Goal: Information Seeking & Learning: Learn about a topic

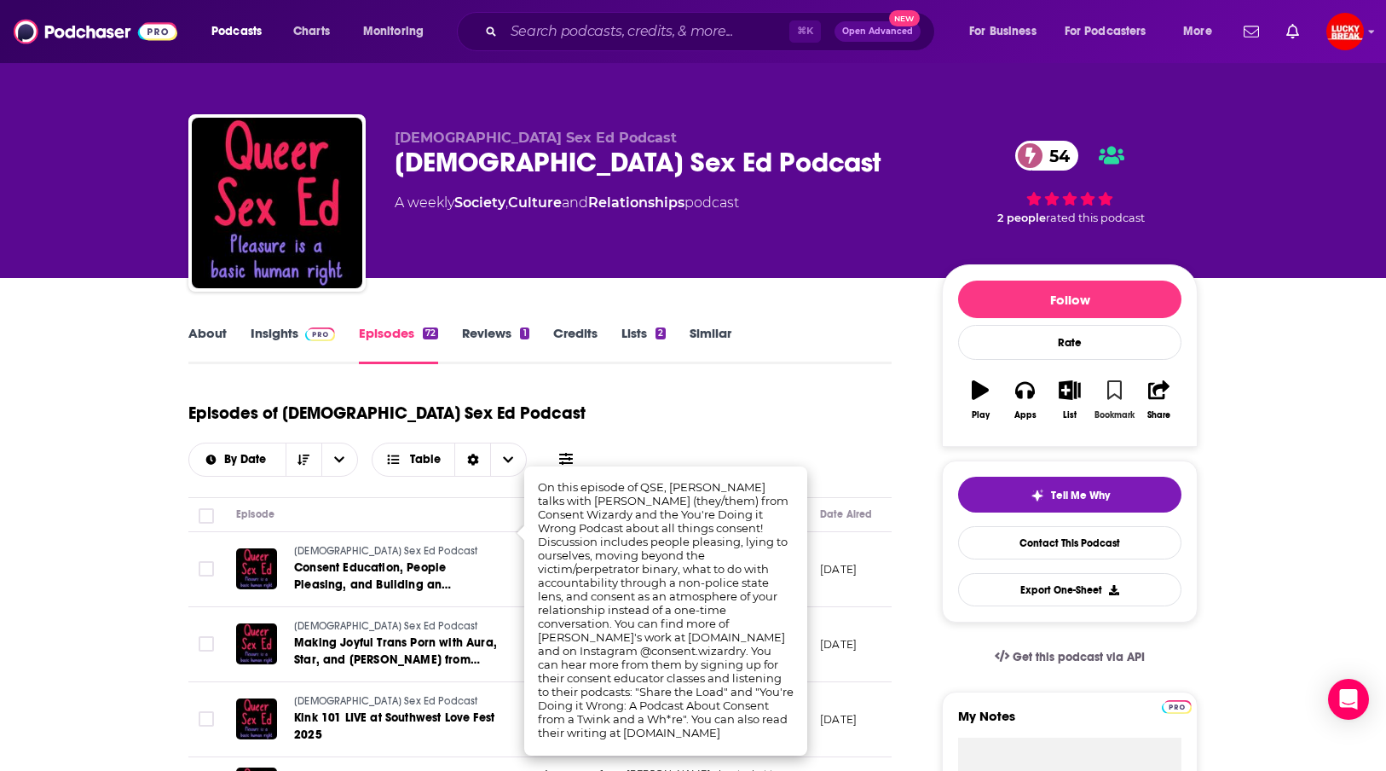
click at [1122, 395] on button "Bookmark" at bounding box center [1114, 399] width 44 height 61
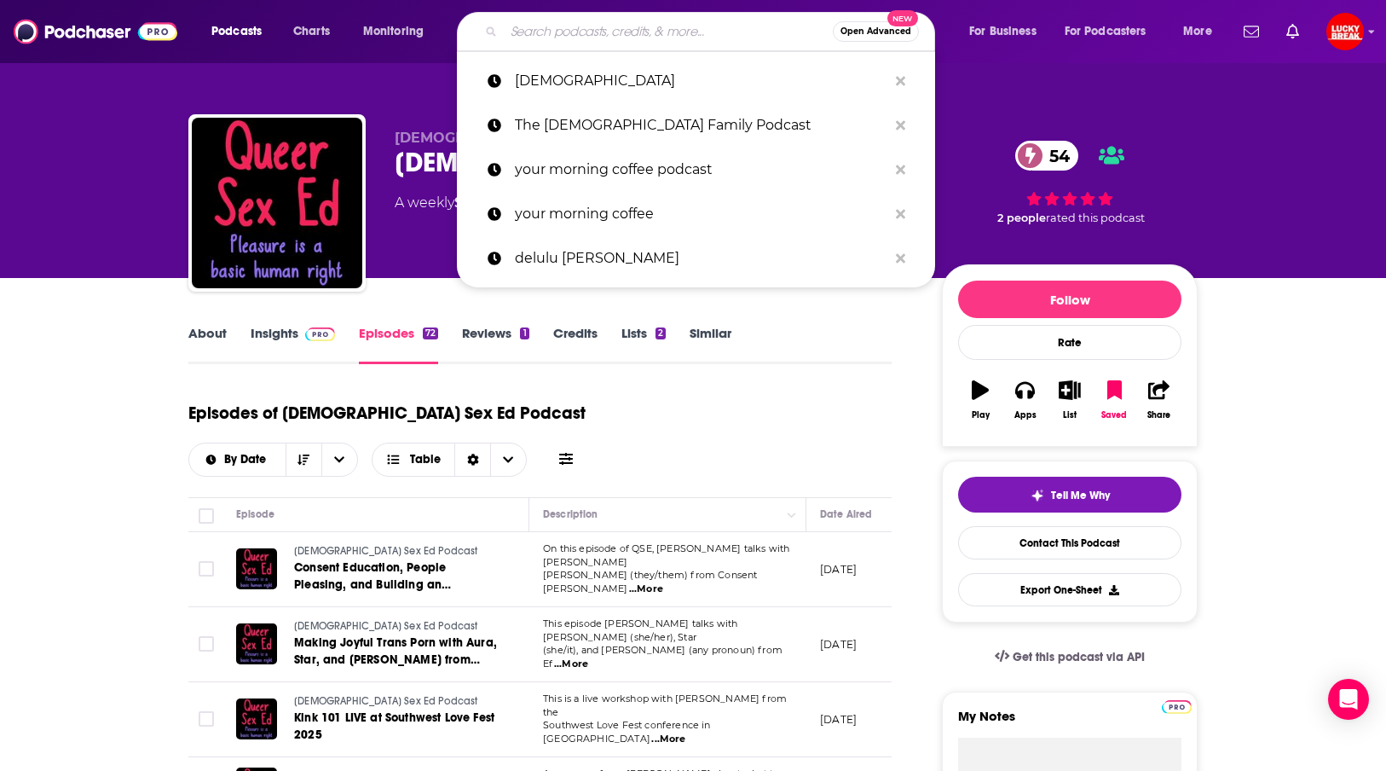
click at [599, 38] on input "Search podcasts, credits, & more..." at bounding box center [668, 31] width 329 height 27
type input "s"
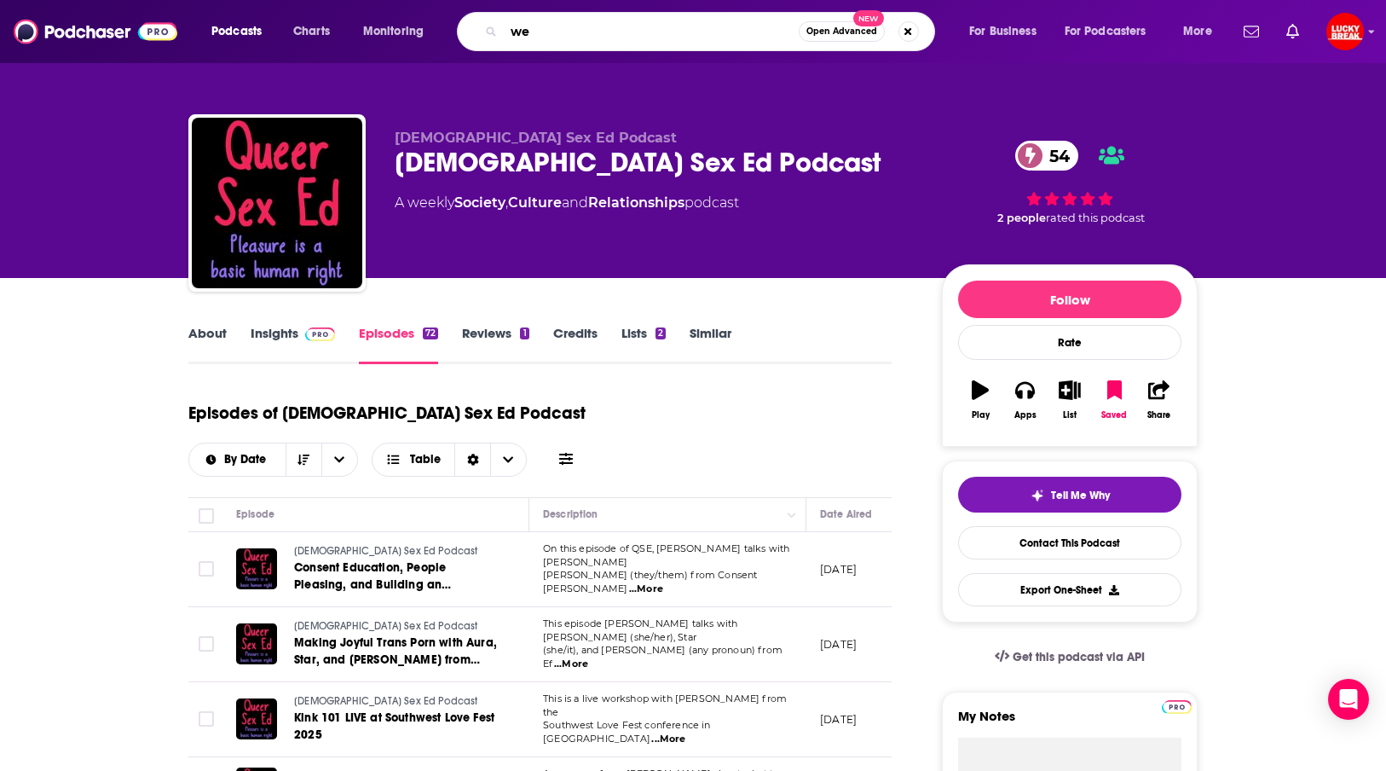
type input "w"
type input "bride"
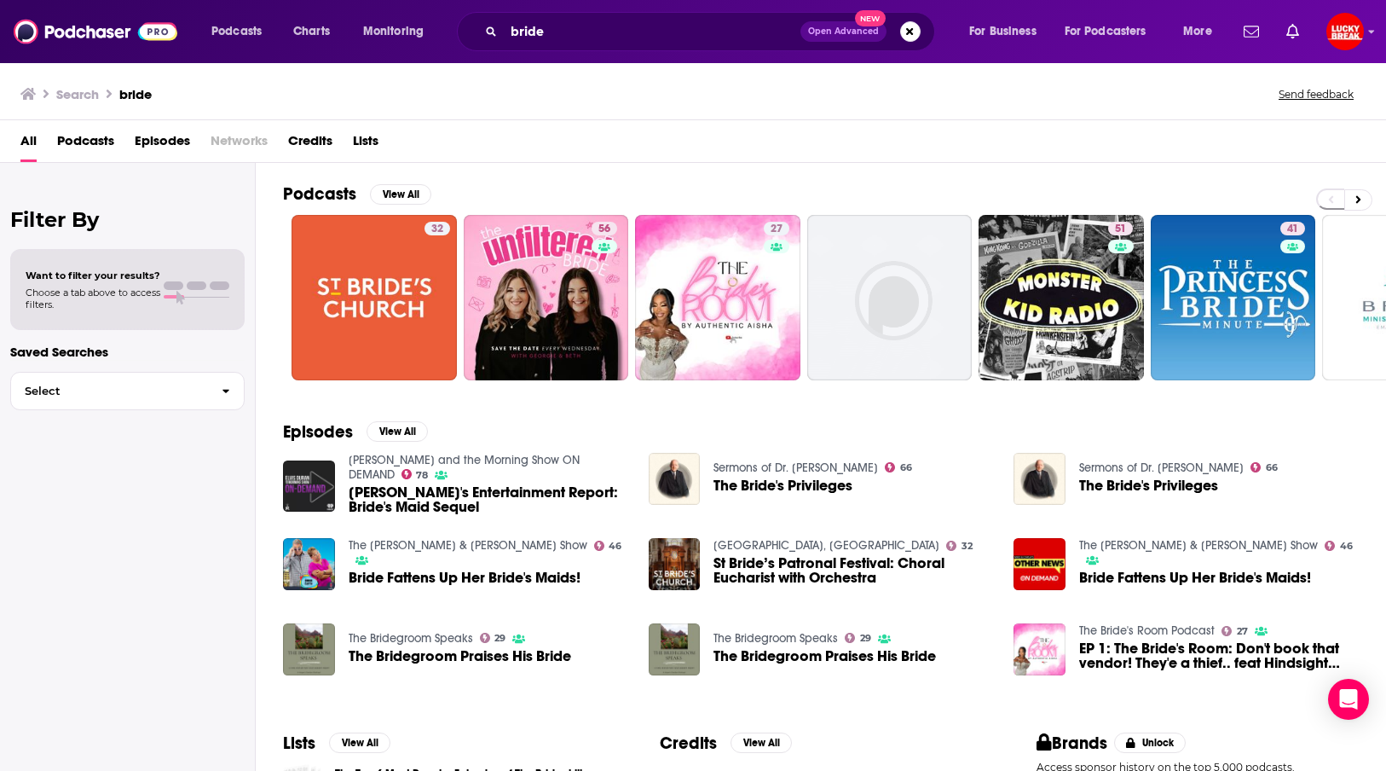
click at [170, 142] on span "Episodes" at bounding box center [162, 144] width 55 height 35
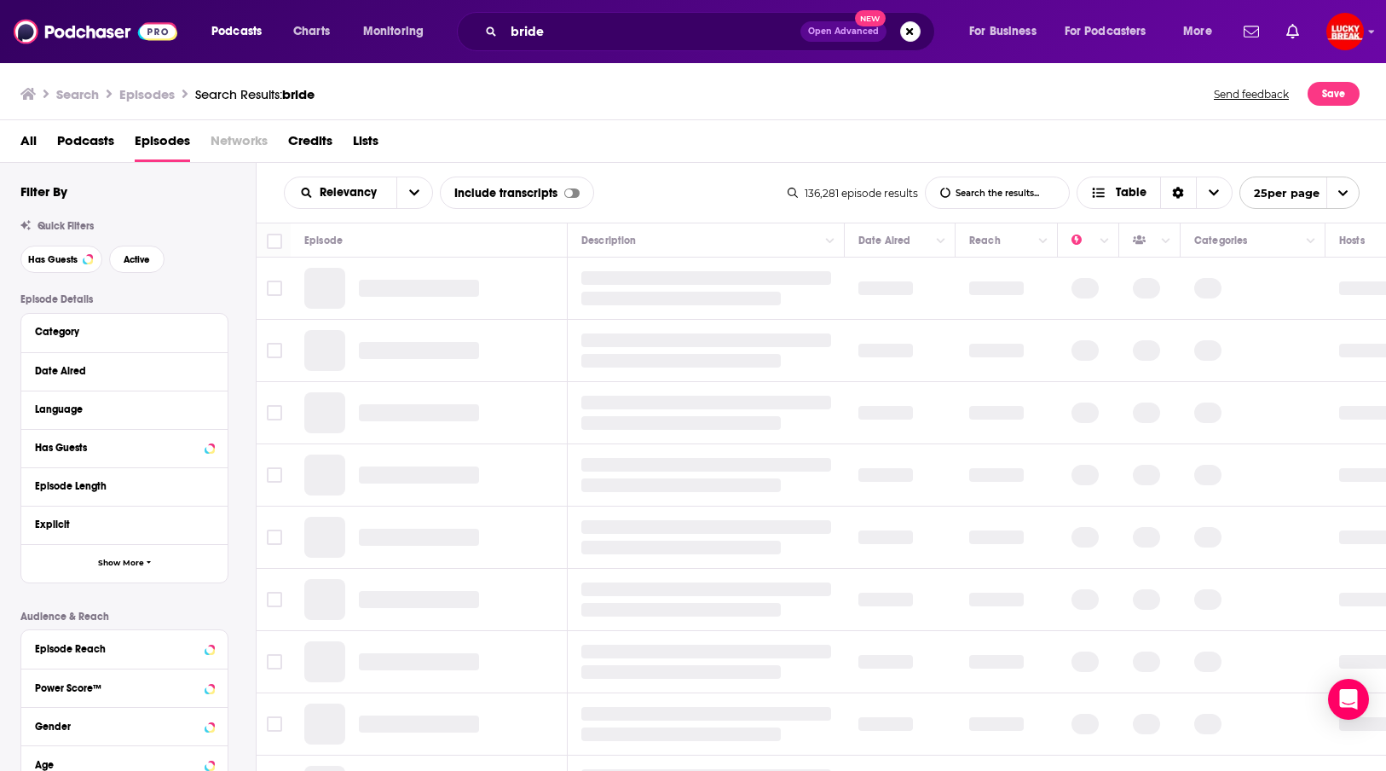
click at [107, 147] on span "Podcasts" at bounding box center [85, 144] width 57 height 35
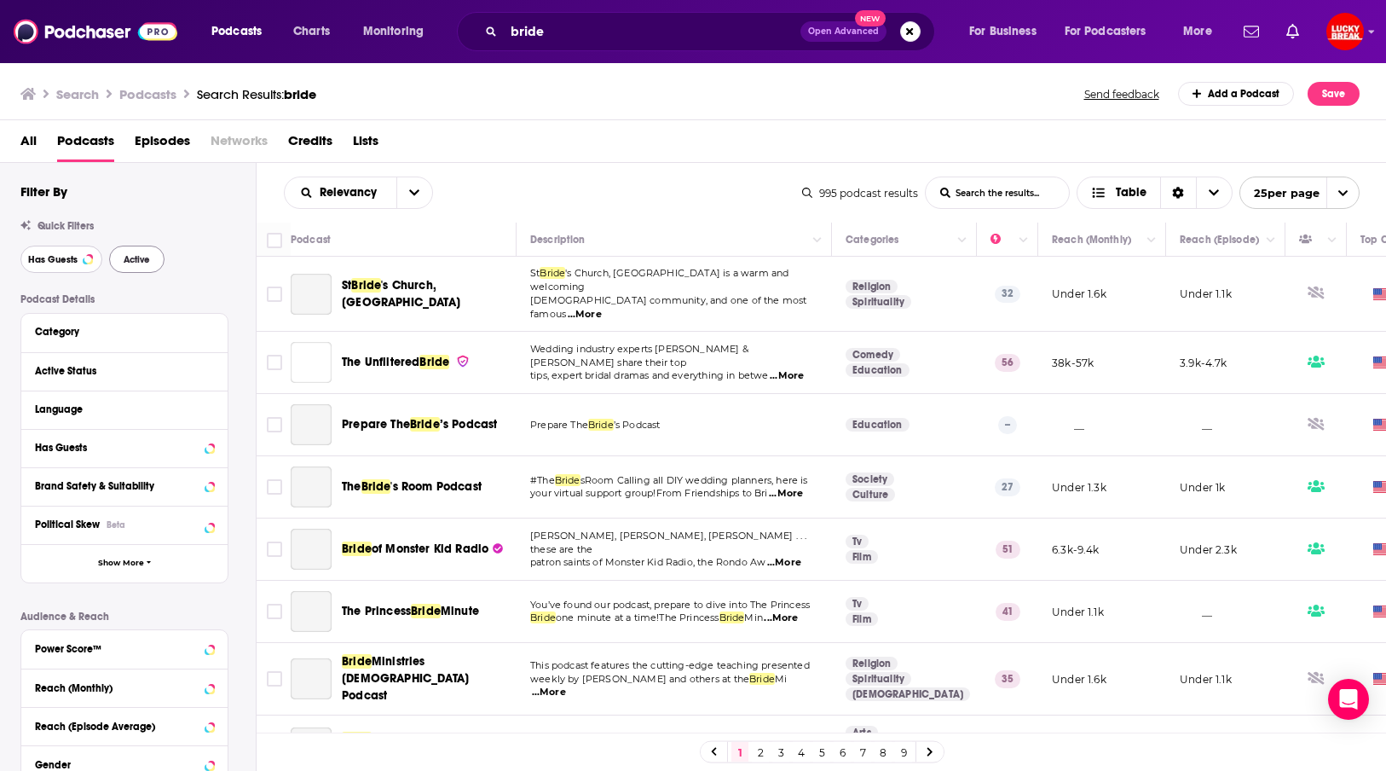
drag, startPoint x: 78, startPoint y: 262, endPoint x: 128, endPoint y: 261, distance: 50.3
click at [77, 262] on button "Has Guests" at bounding box center [61, 259] width 82 height 27
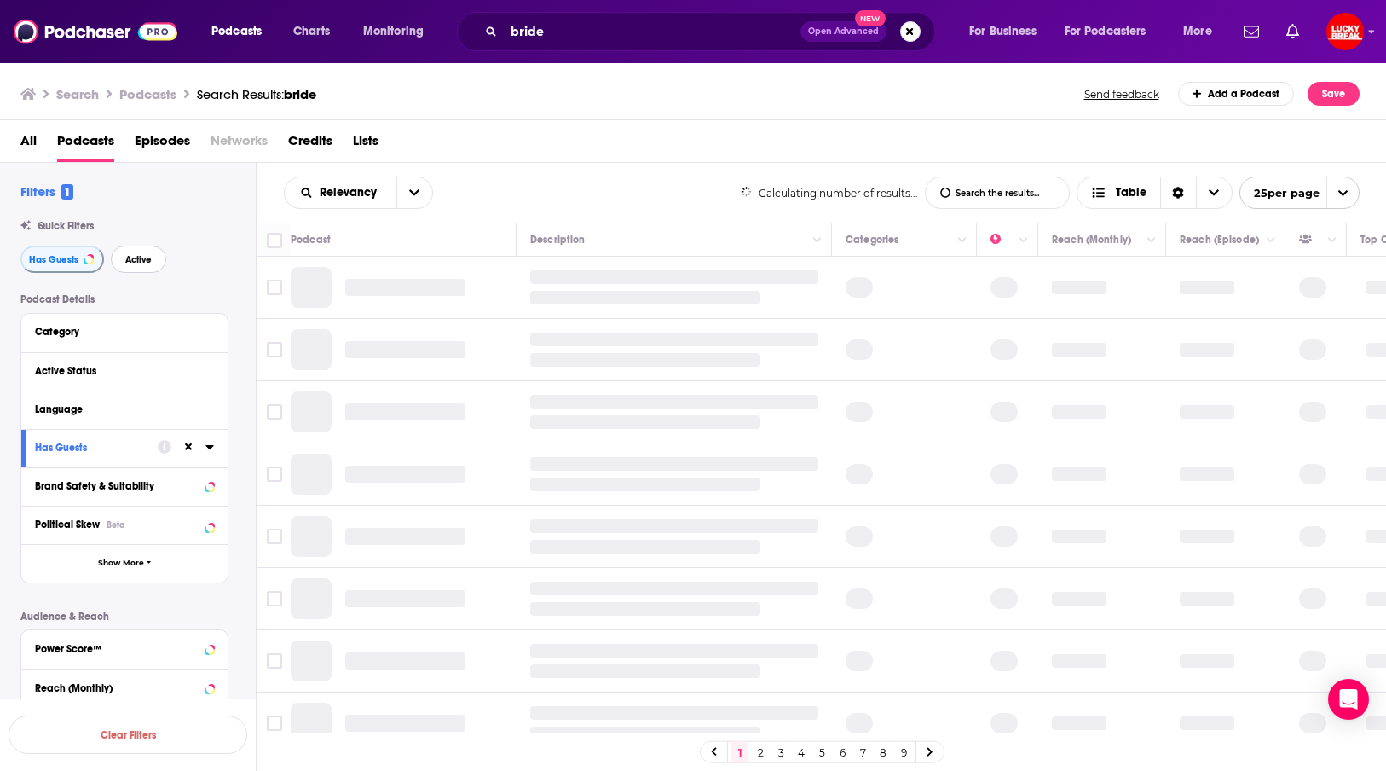
click at [125, 260] on span "Active" at bounding box center [138, 259] width 26 height 9
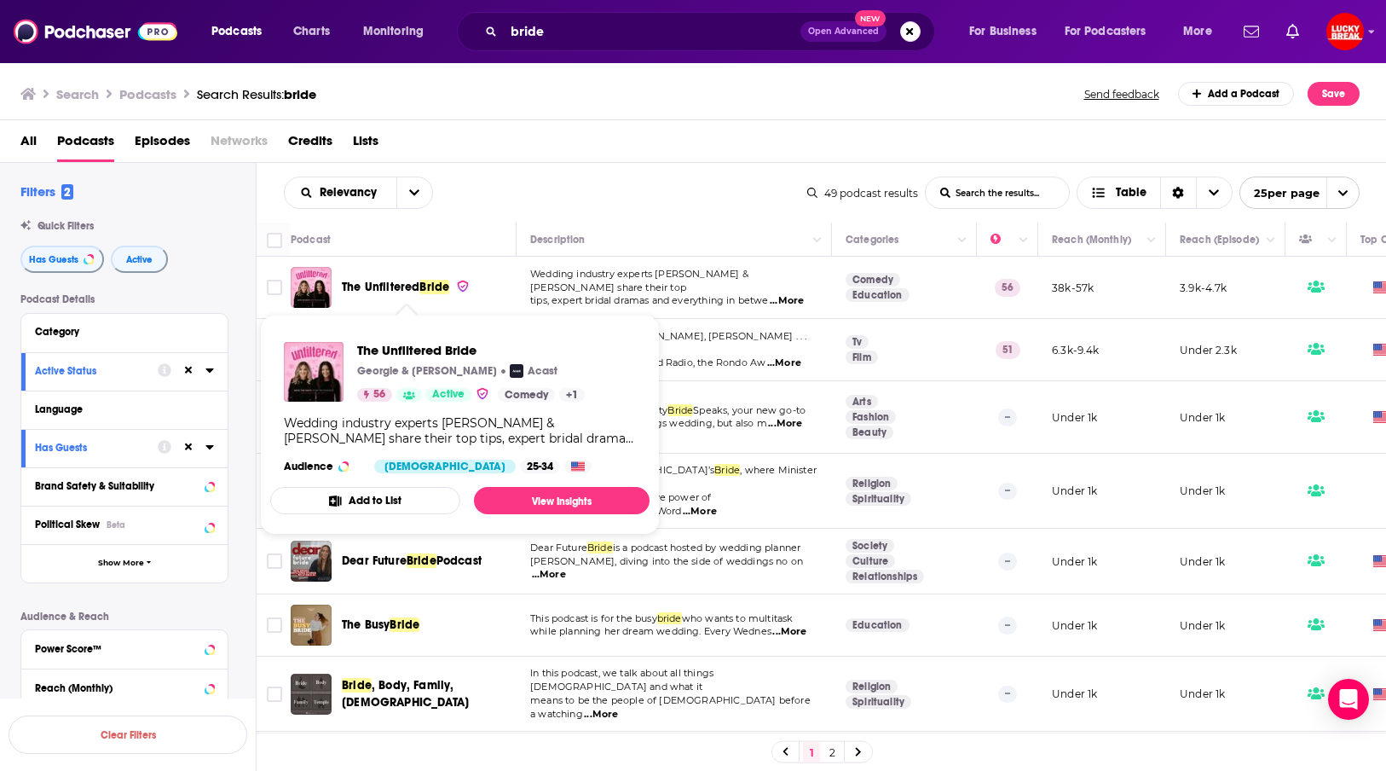
click at [406, 285] on span "The Unfiltered" at bounding box center [381, 287] width 78 height 14
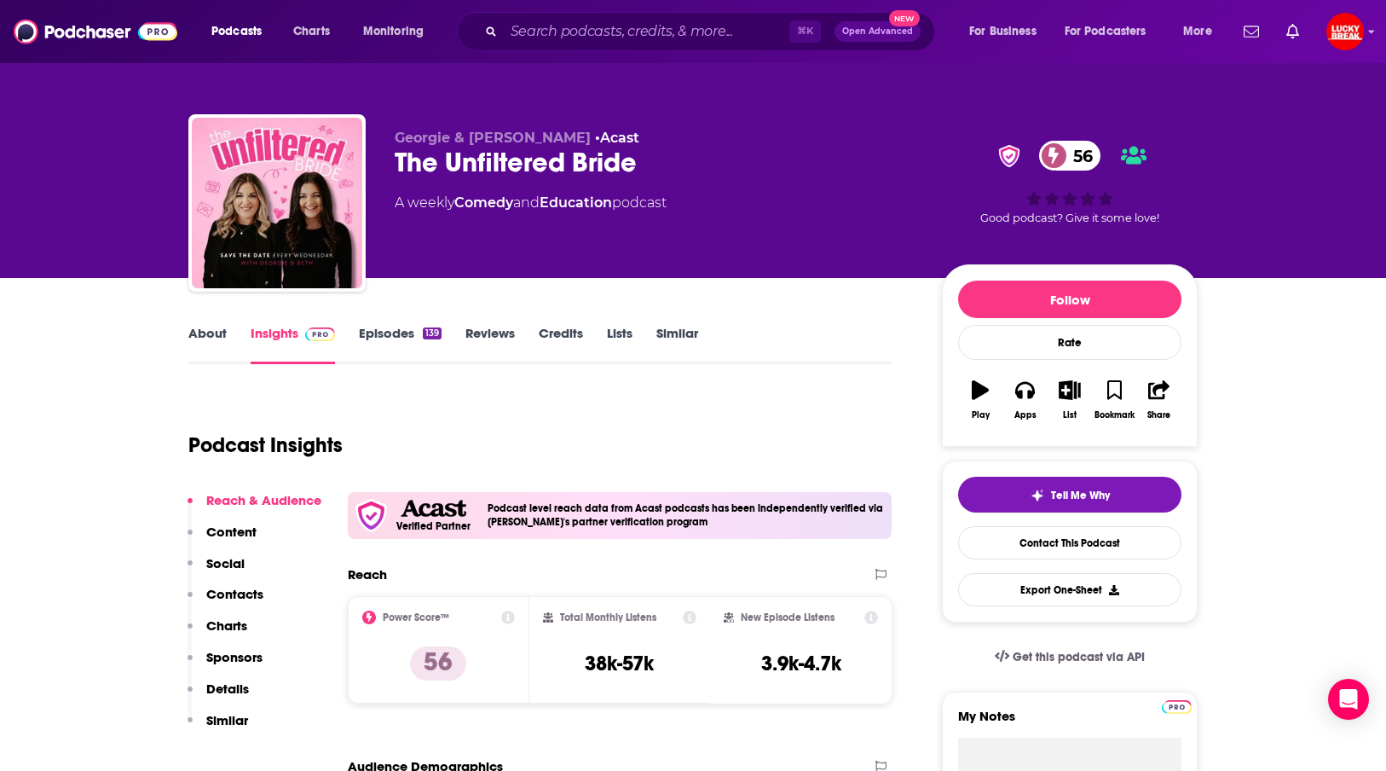
click at [375, 333] on link "Episodes 139" at bounding box center [400, 344] width 83 height 39
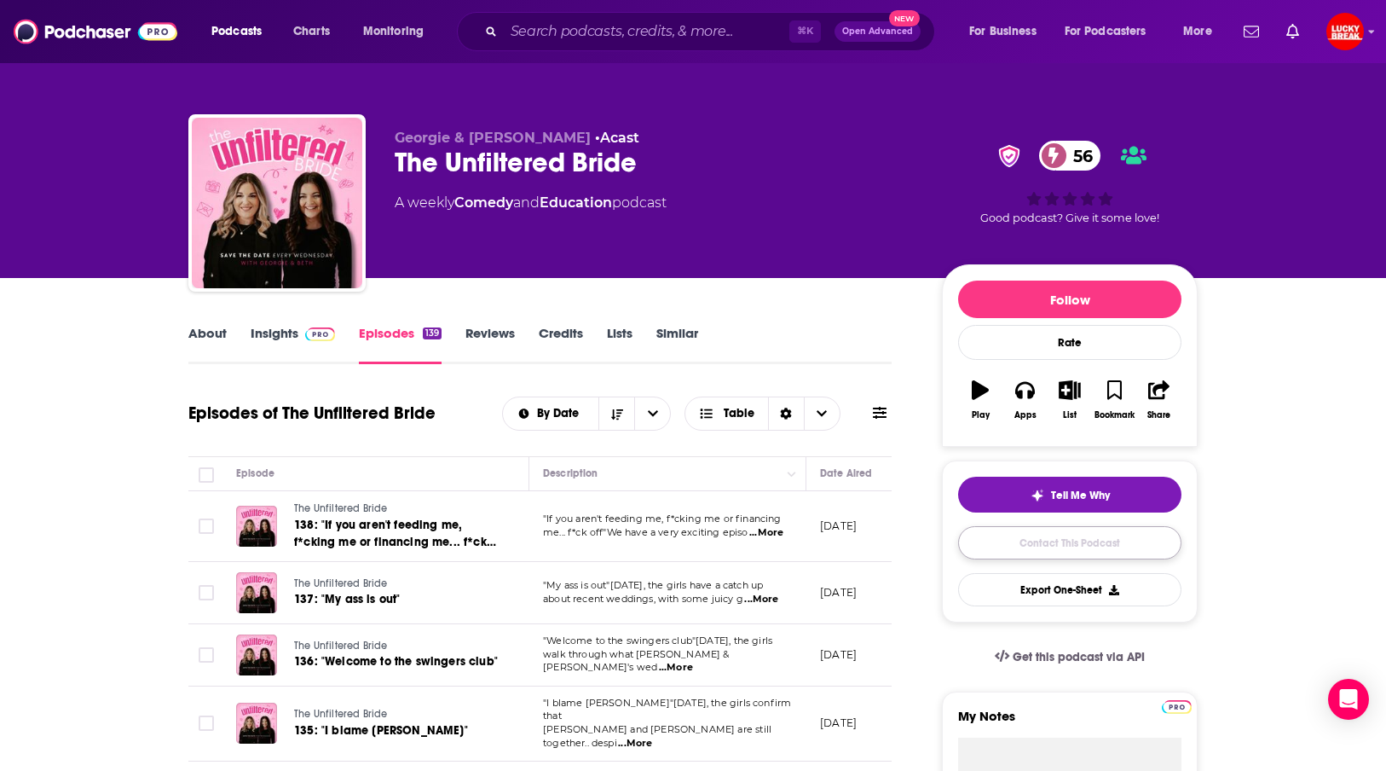
click at [1062, 552] on link "Contact This Podcast" at bounding box center [1069, 542] width 223 height 33
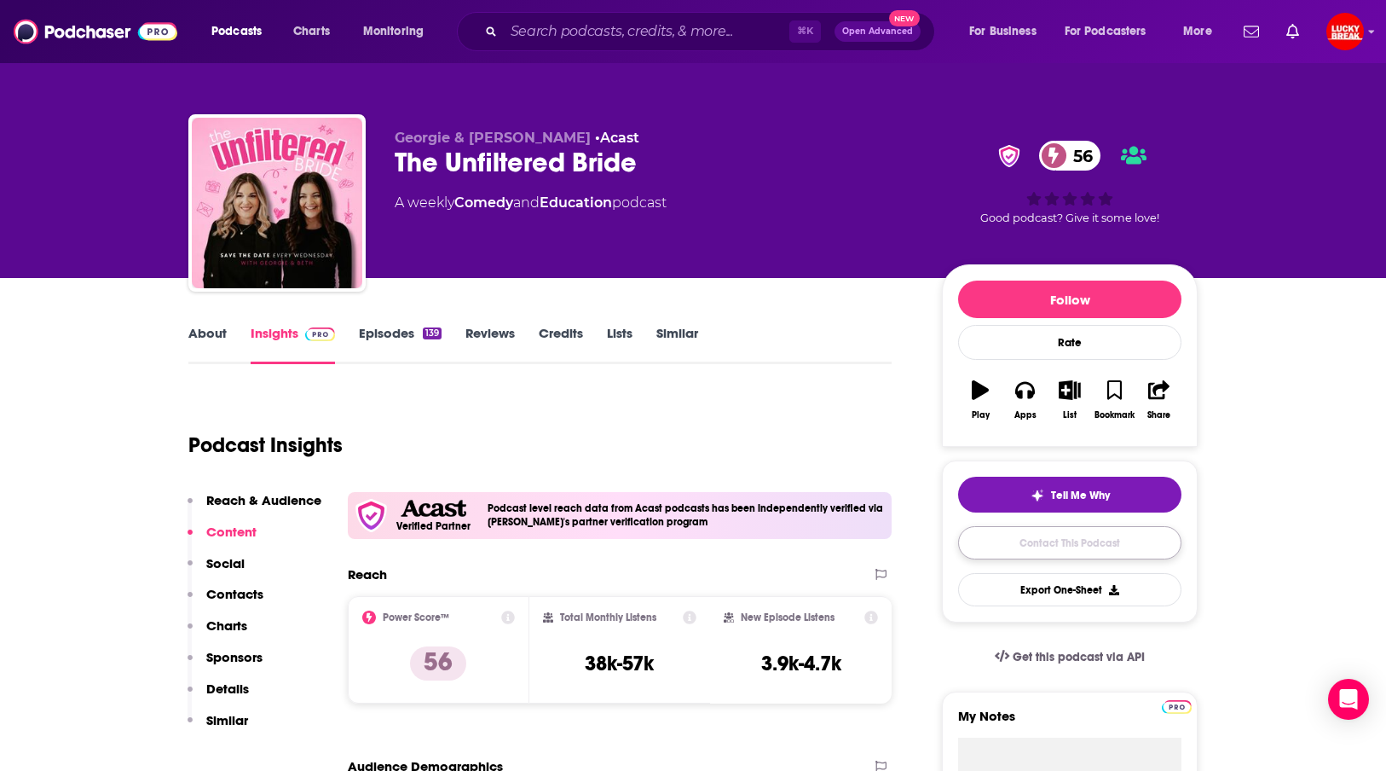
click at [1104, 552] on link "Contact This Podcast" at bounding box center [1069, 542] width 223 height 33
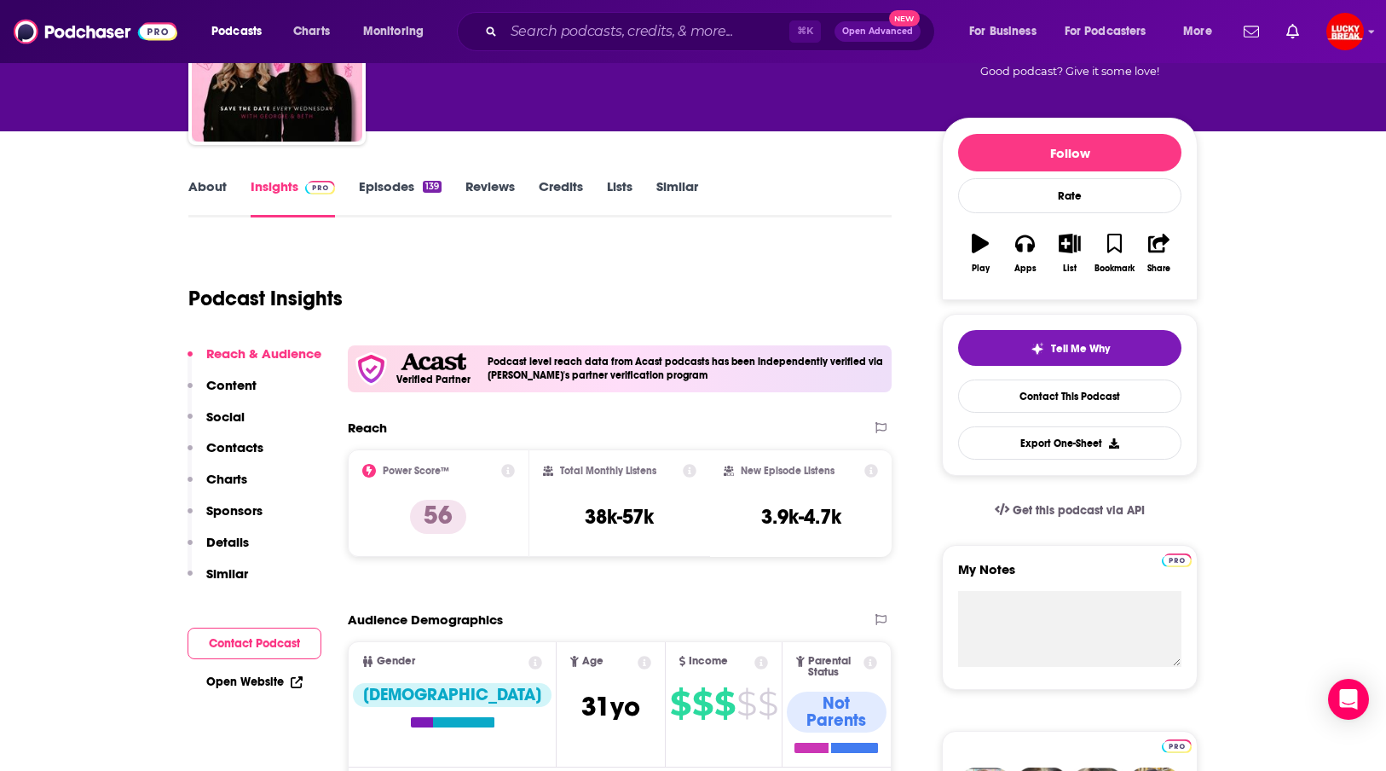
click at [205, 199] on link "About" at bounding box center [207, 197] width 38 height 39
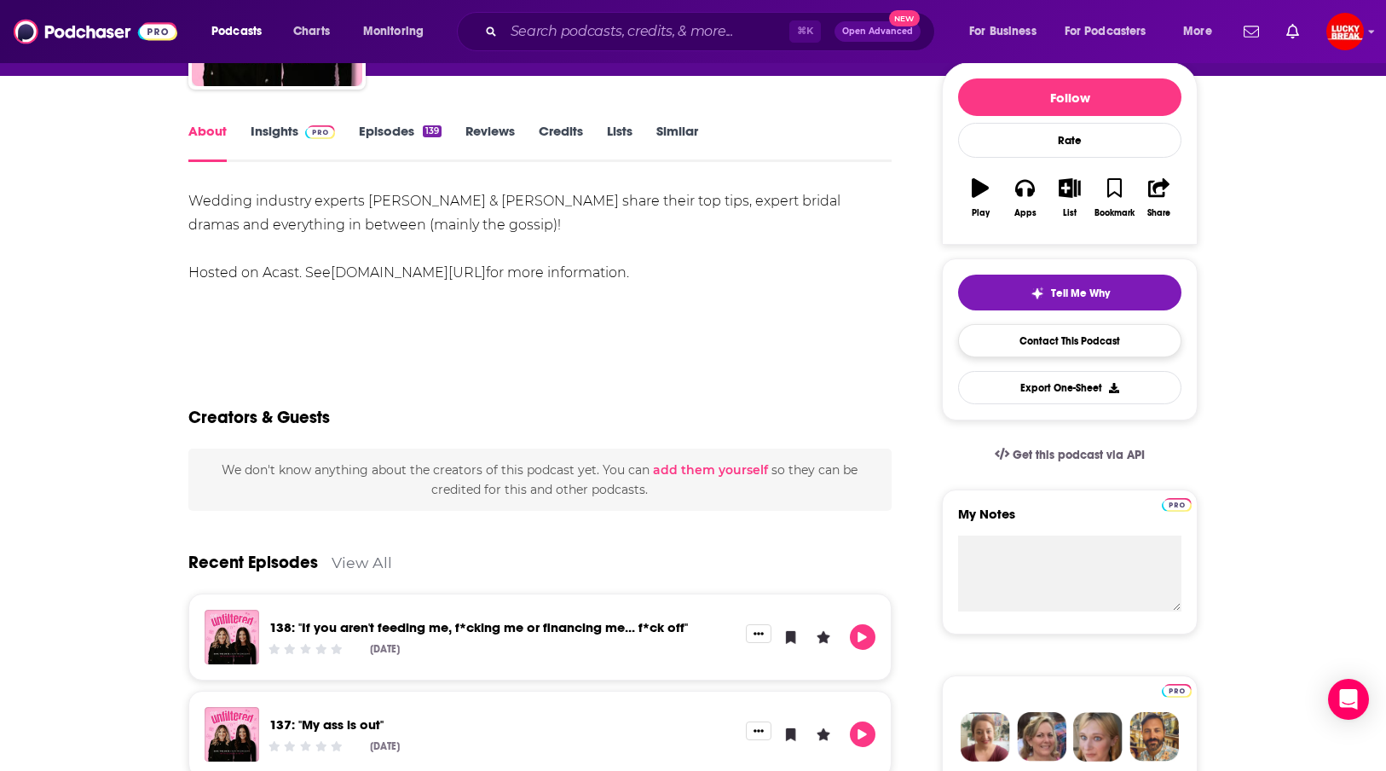
scroll to position [9, 0]
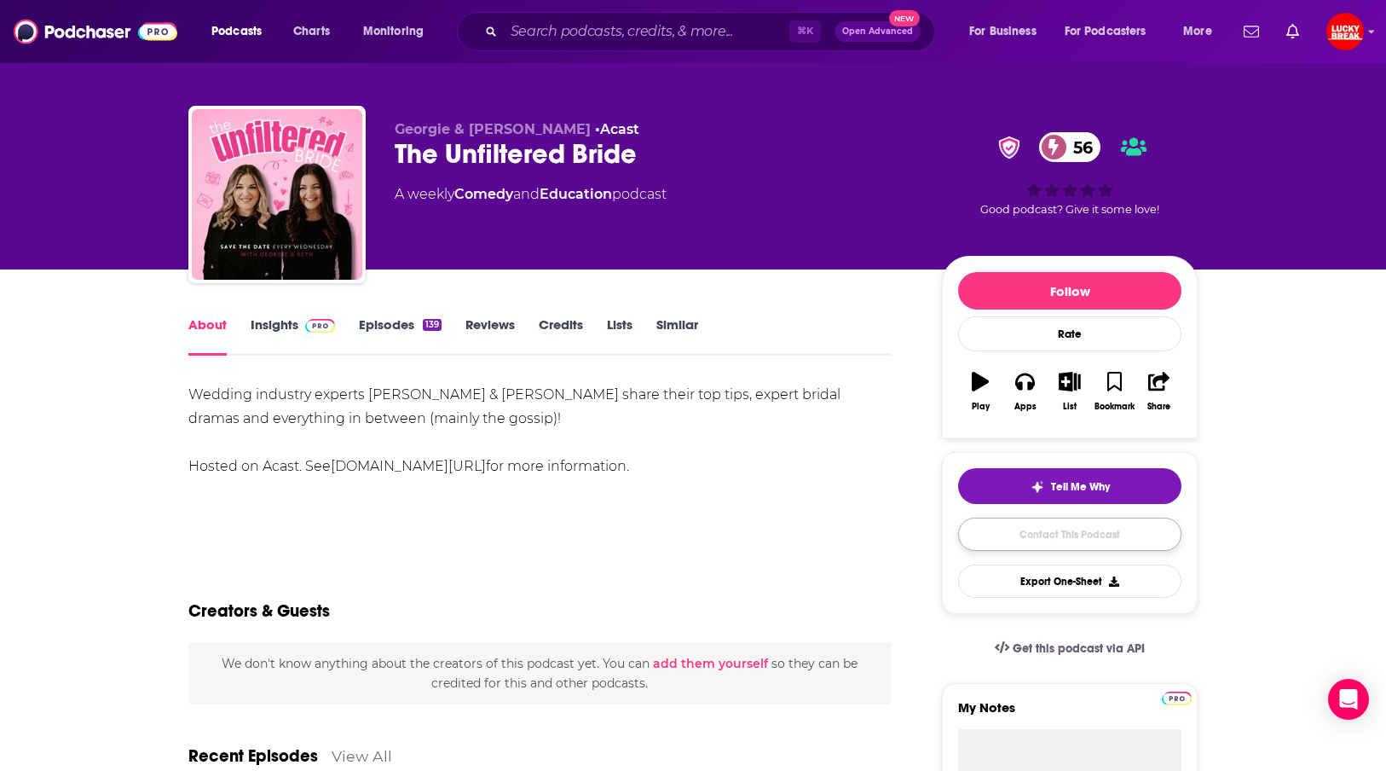
click at [1060, 530] on link "Contact This Podcast" at bounding box center [1069, 533] width 223 height 33
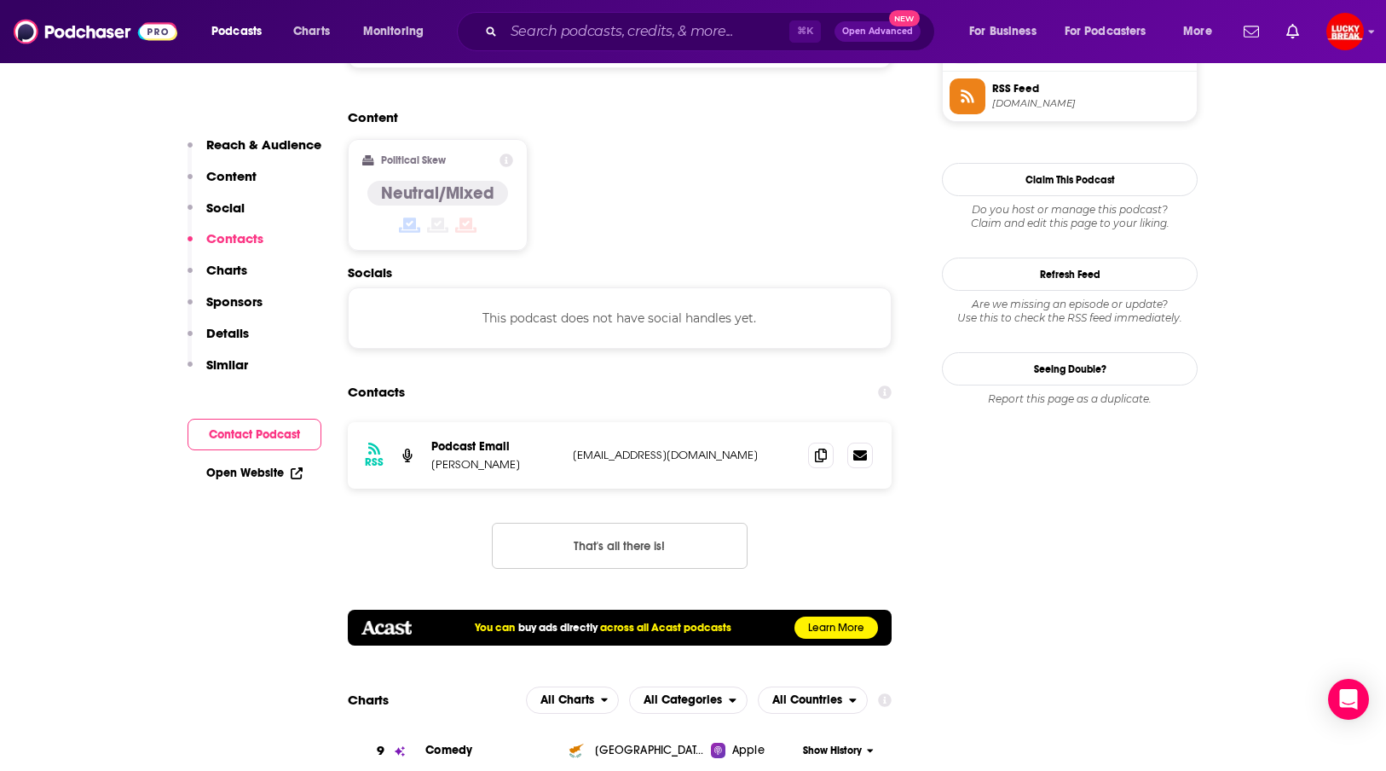
scroll to position [1341, 0]
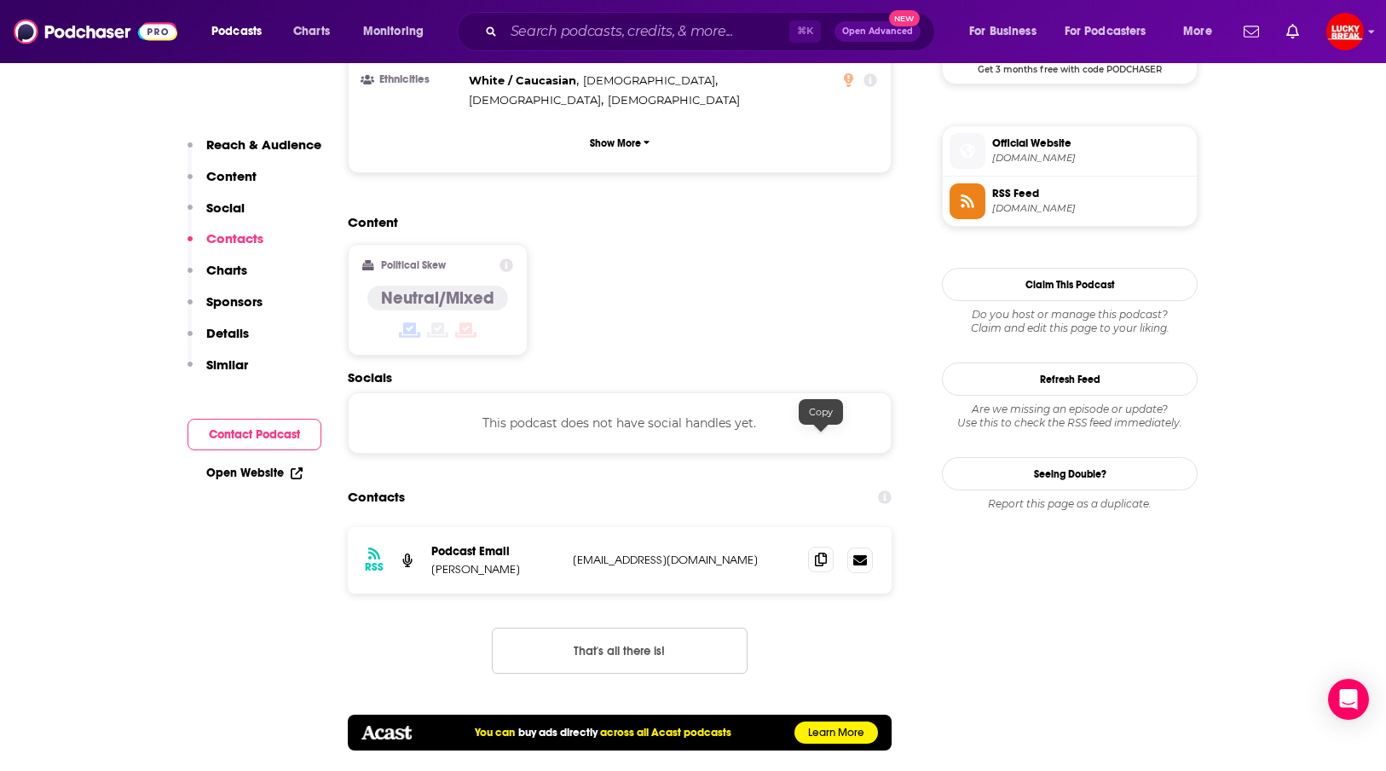
click at [822, 552] on icon at bounding box center [821, 559] width 12 height 14
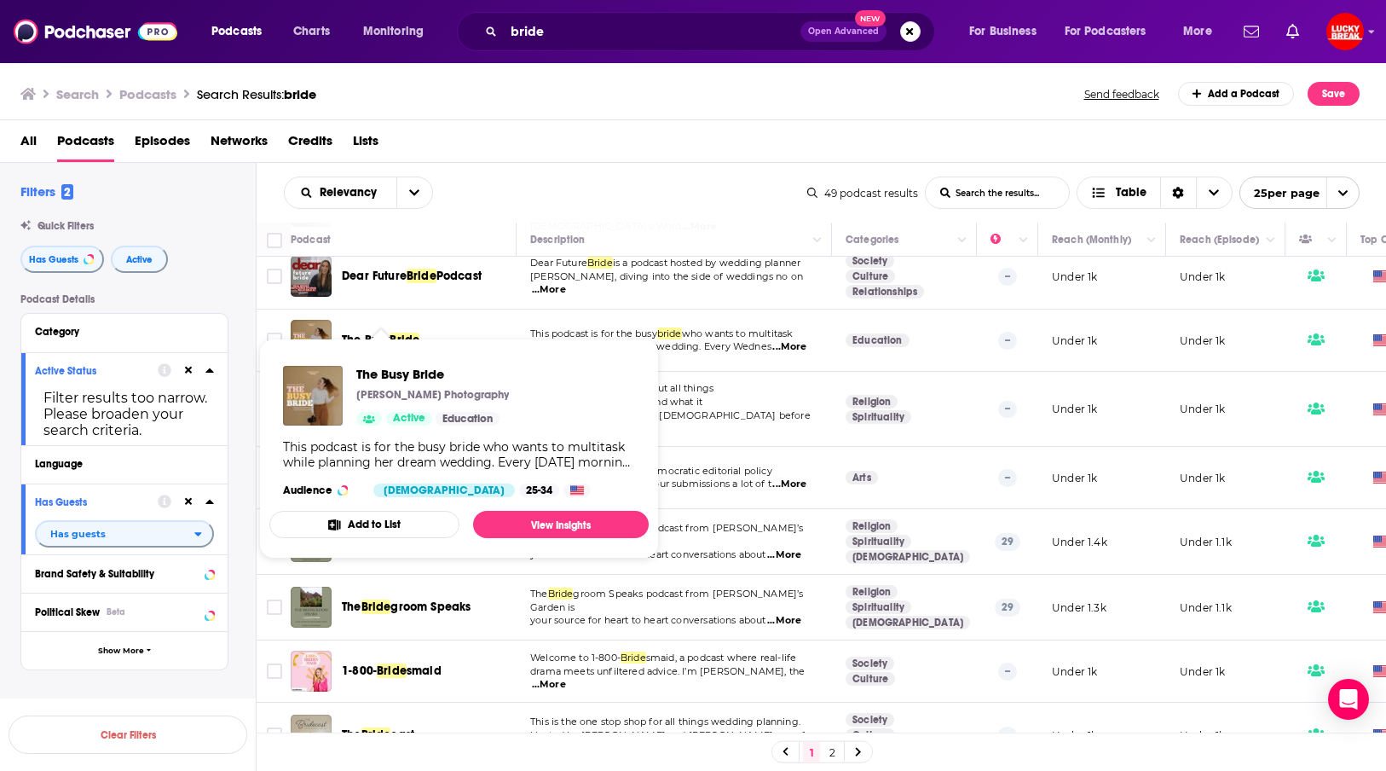
scroll to position [294, 0]
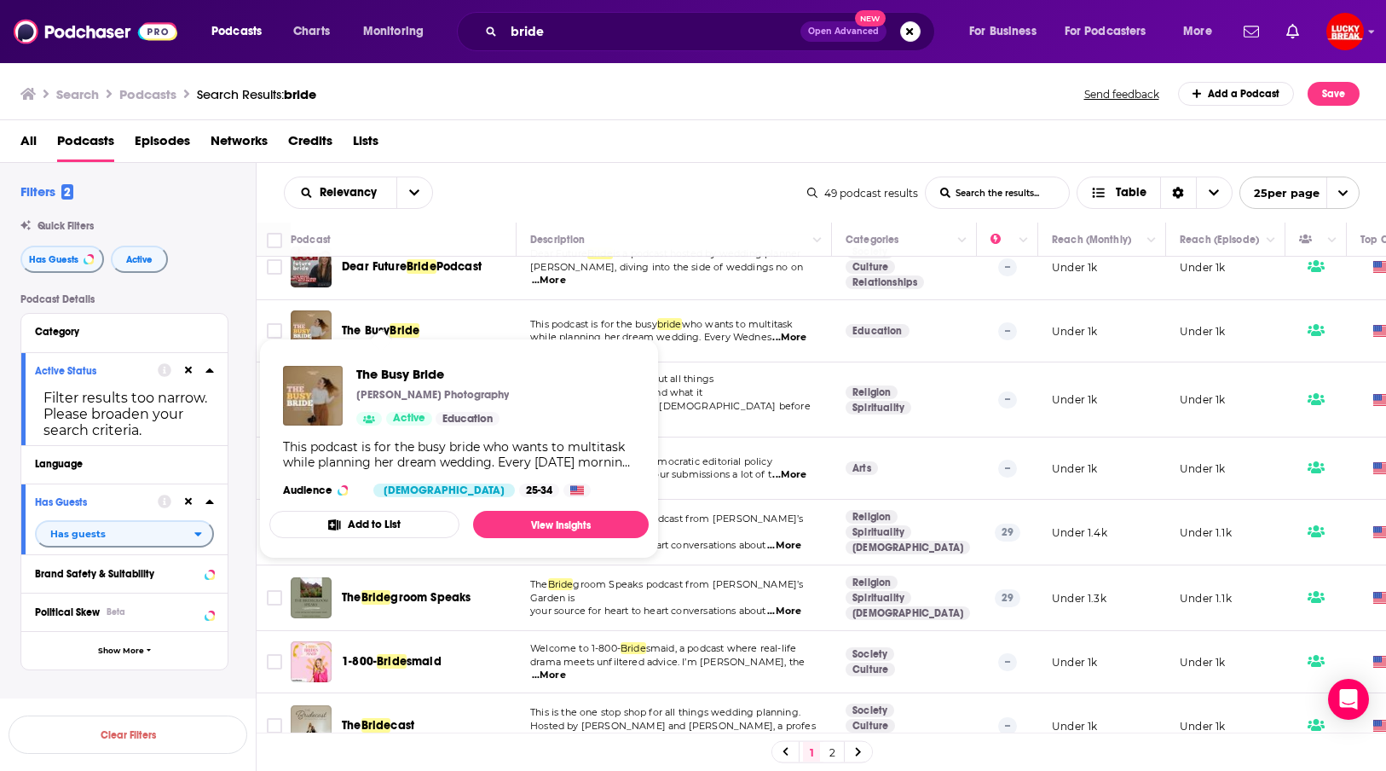
click at [398, 326] on div "The Busy Bride" at bounding box center [430, 330] width 177 height 41
click at [390, 323] on span "The Busy" at bounding box center [366, 330] width 48 height 14
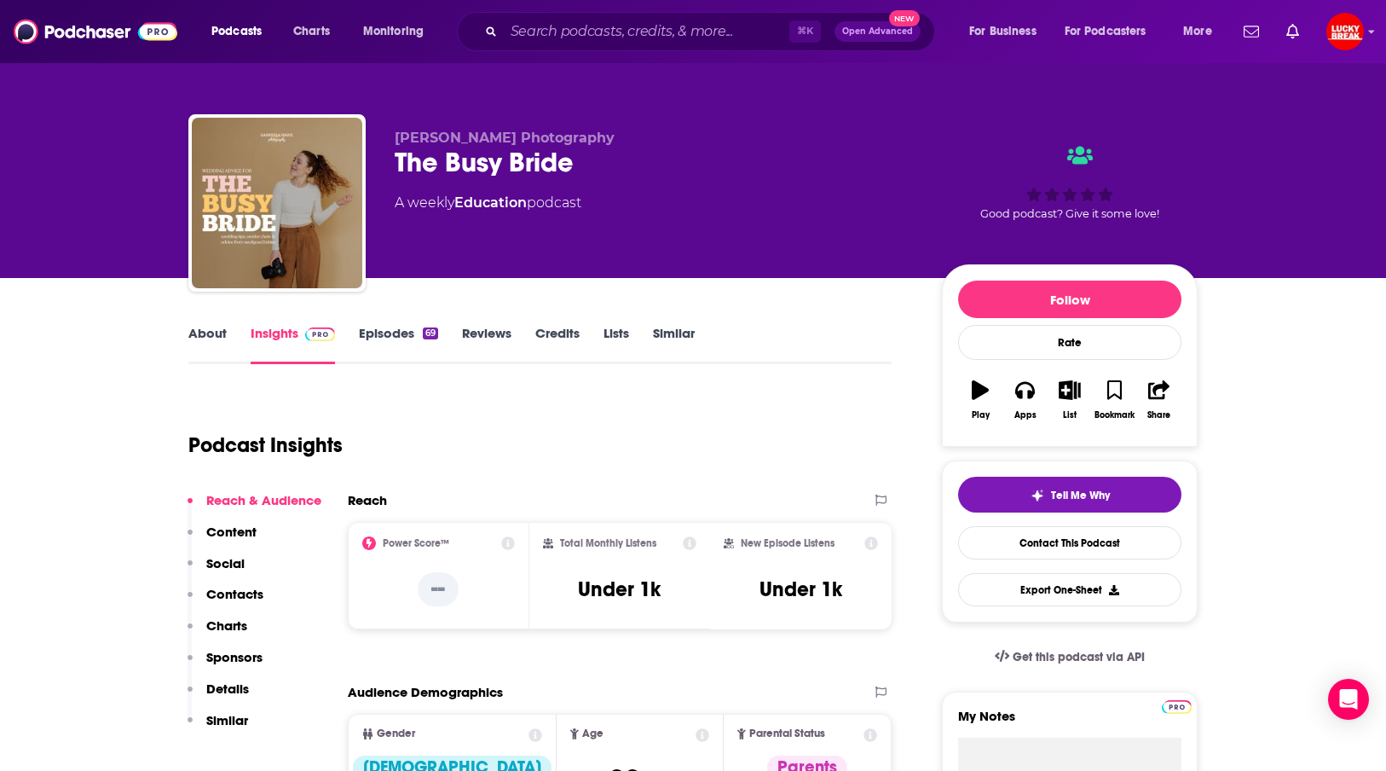
scroll to position [76, 0]
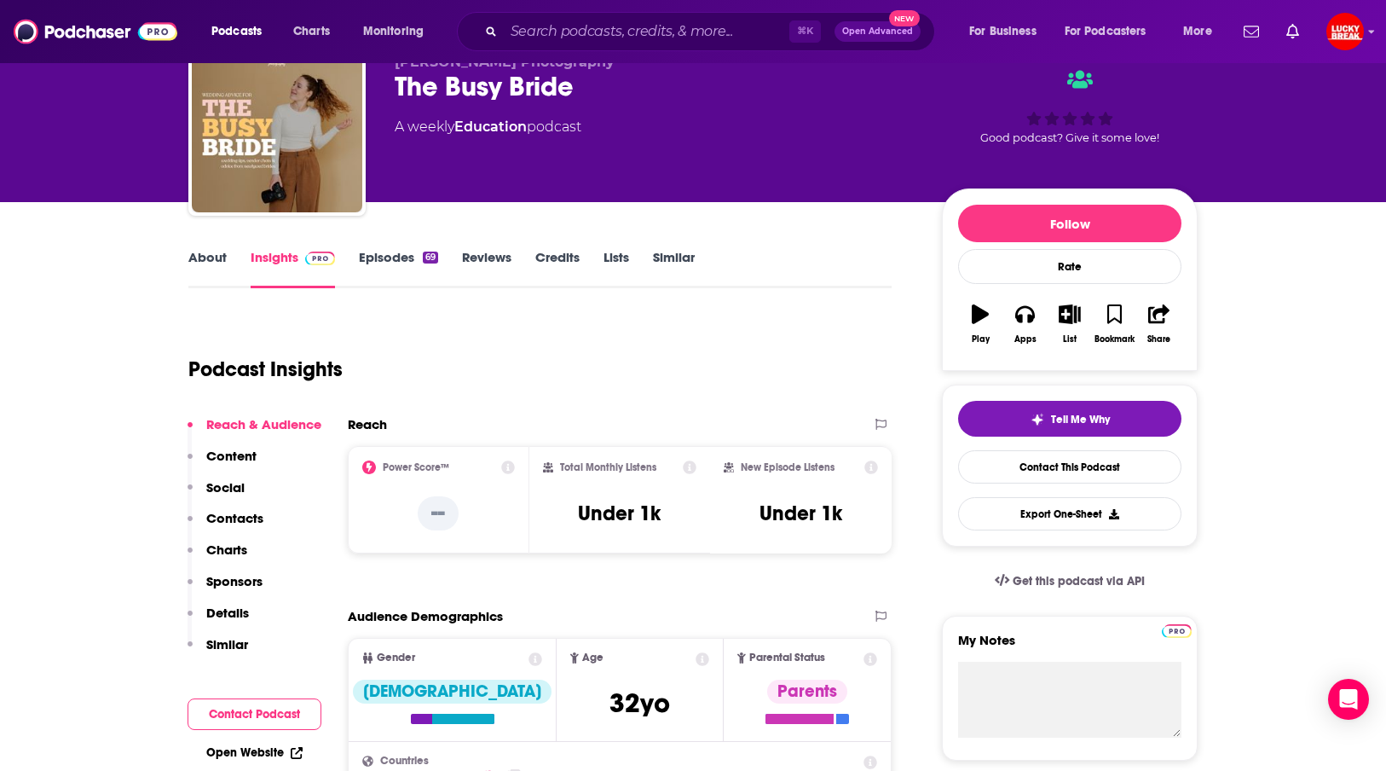
click at [390, 263] on link "Episodes 69" at bounding box center [398, 268] width 79 height 39
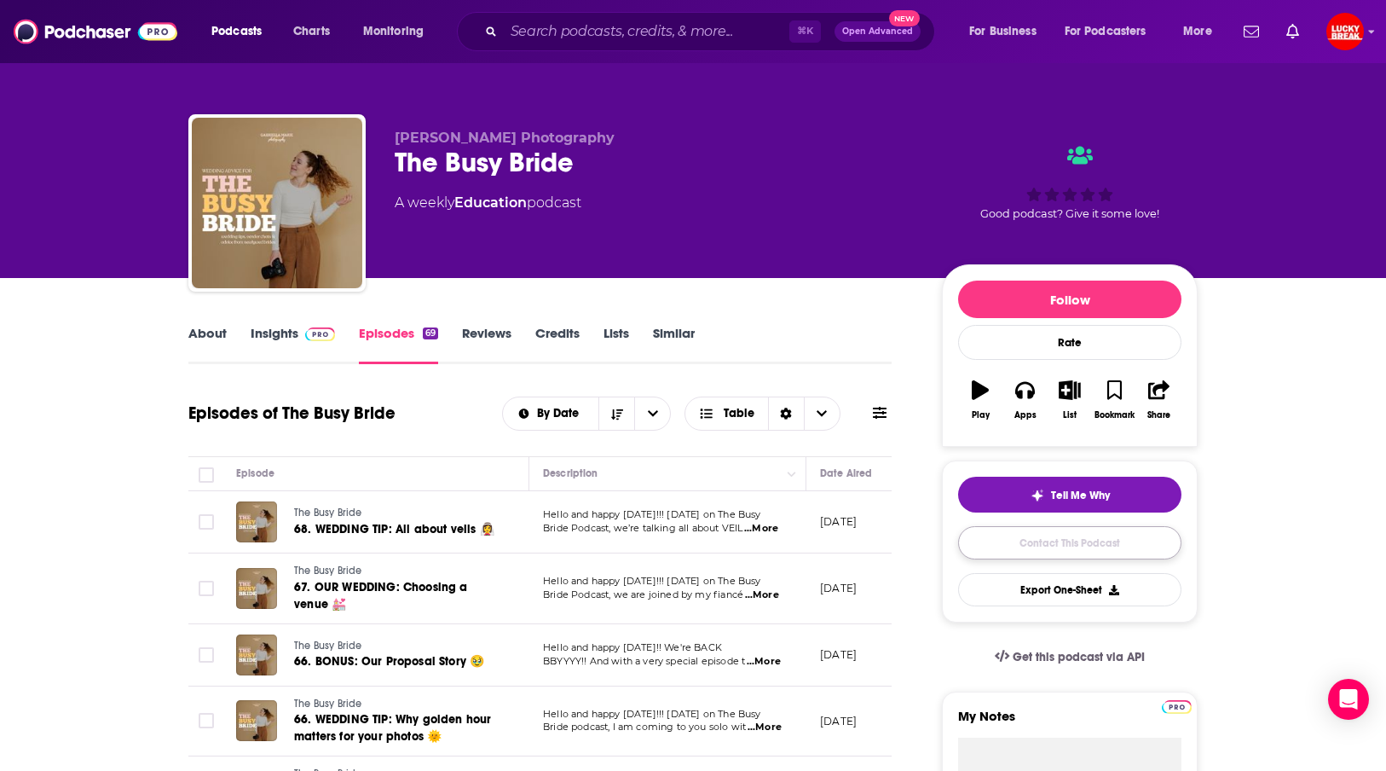
click at [1069, 543] on link "Contact This Podcast" at bounding box center [1069, 542] width 223 height 33
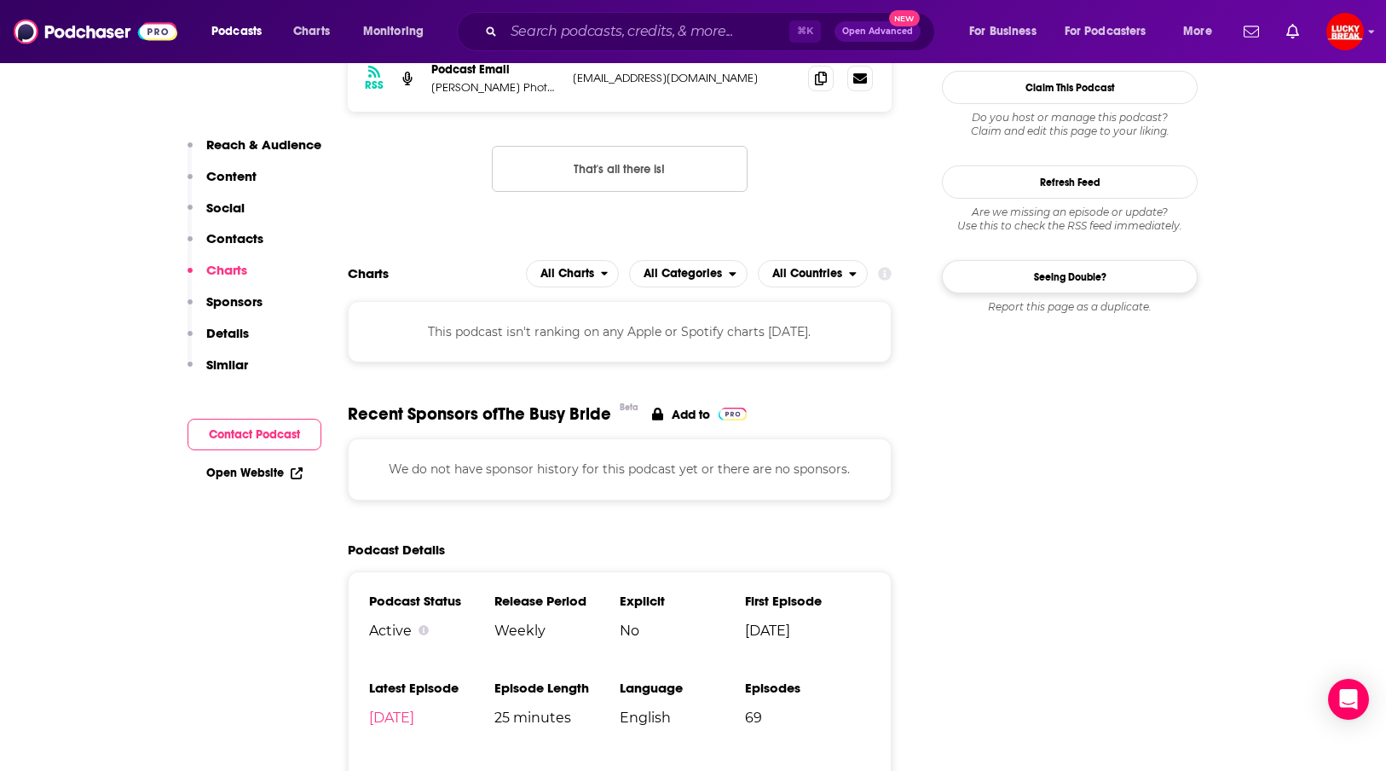
scroll to position [1182, 0]
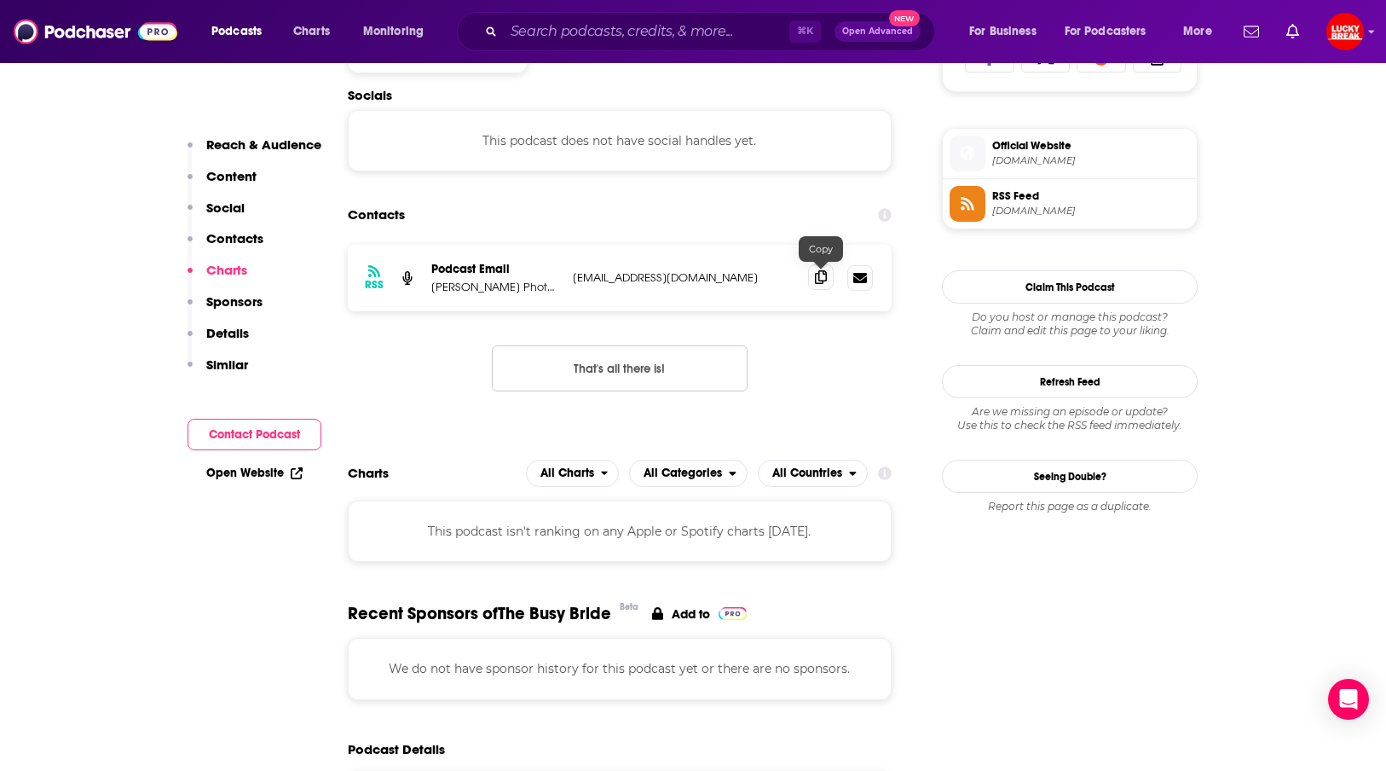
click at [819, 279] on icon at bounding box center [821, 277] width 12 height 14
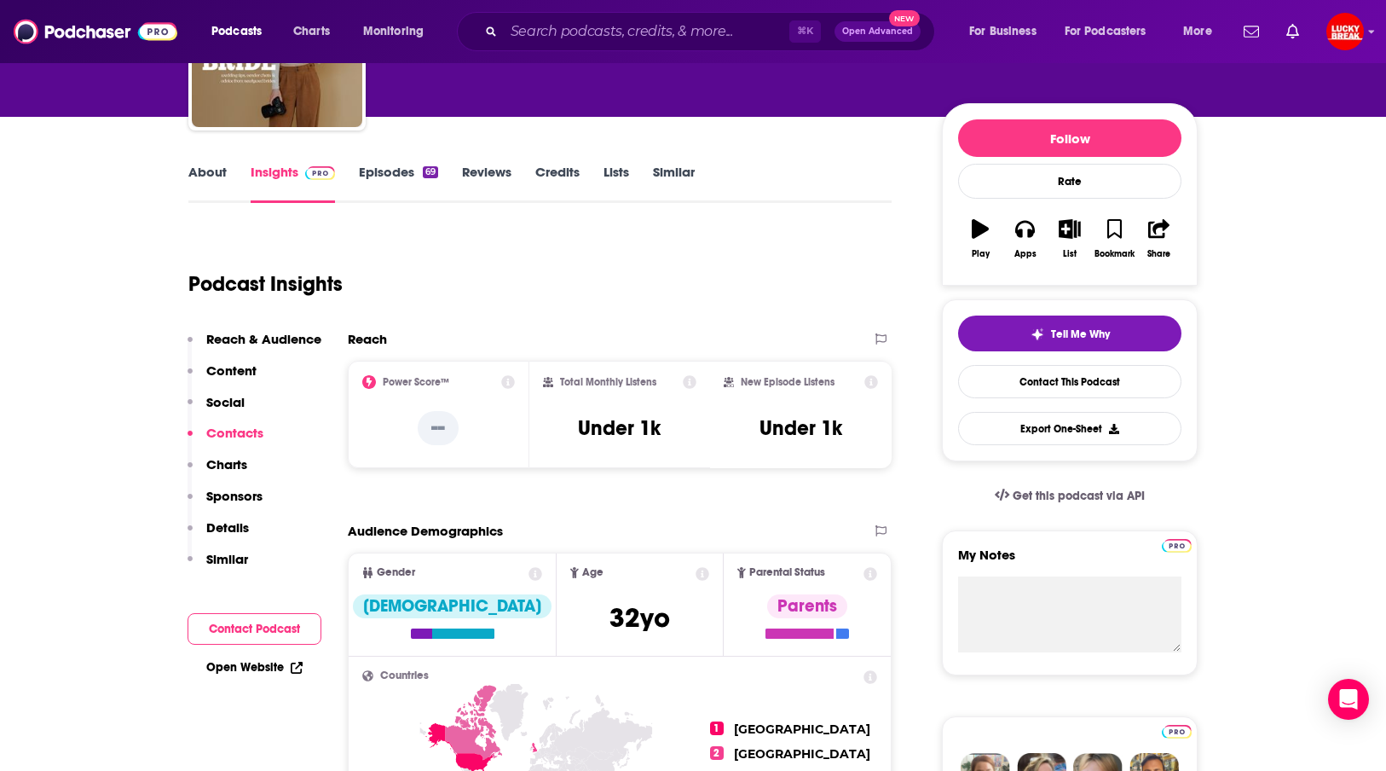
scroll to position [0, 0]
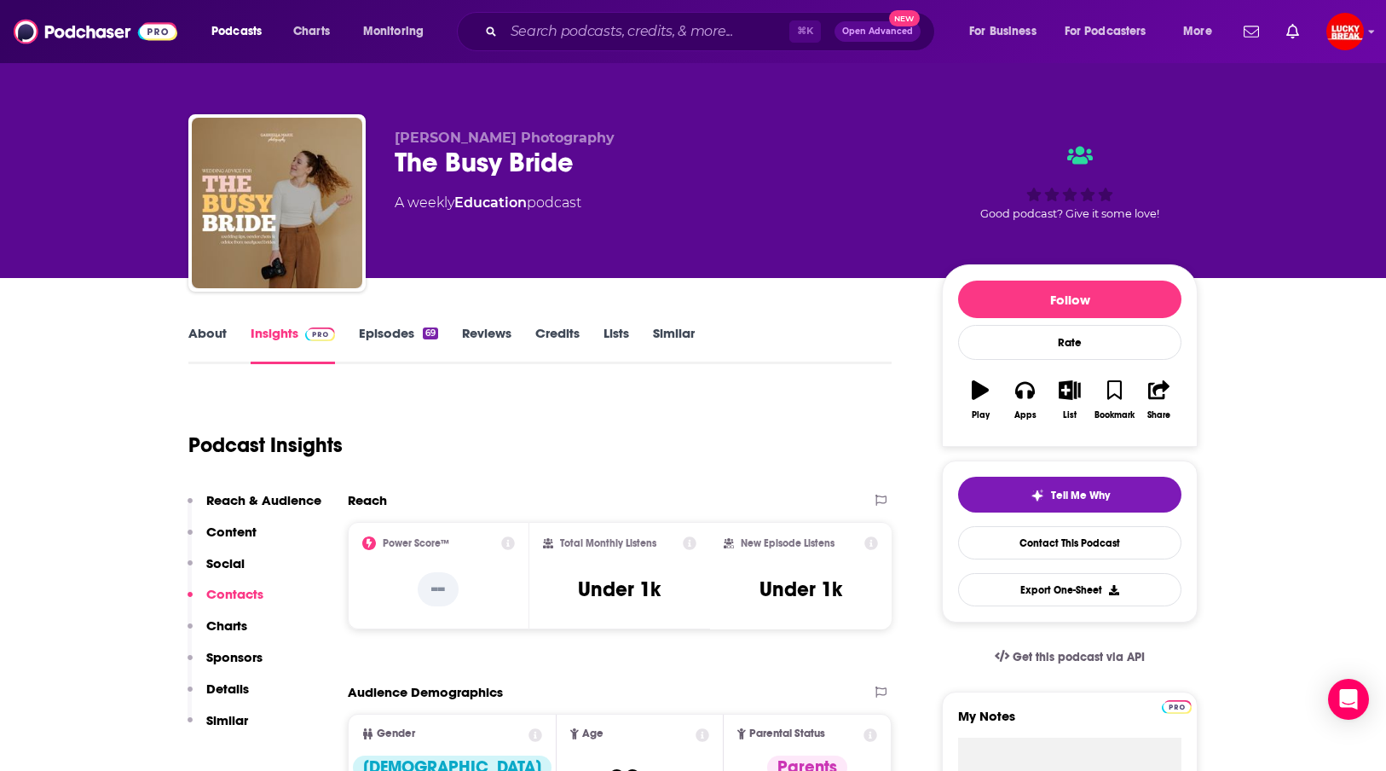
click at [386, 325] on link "Episodes 69" at bounding box center [398, 344] width 79 height 39
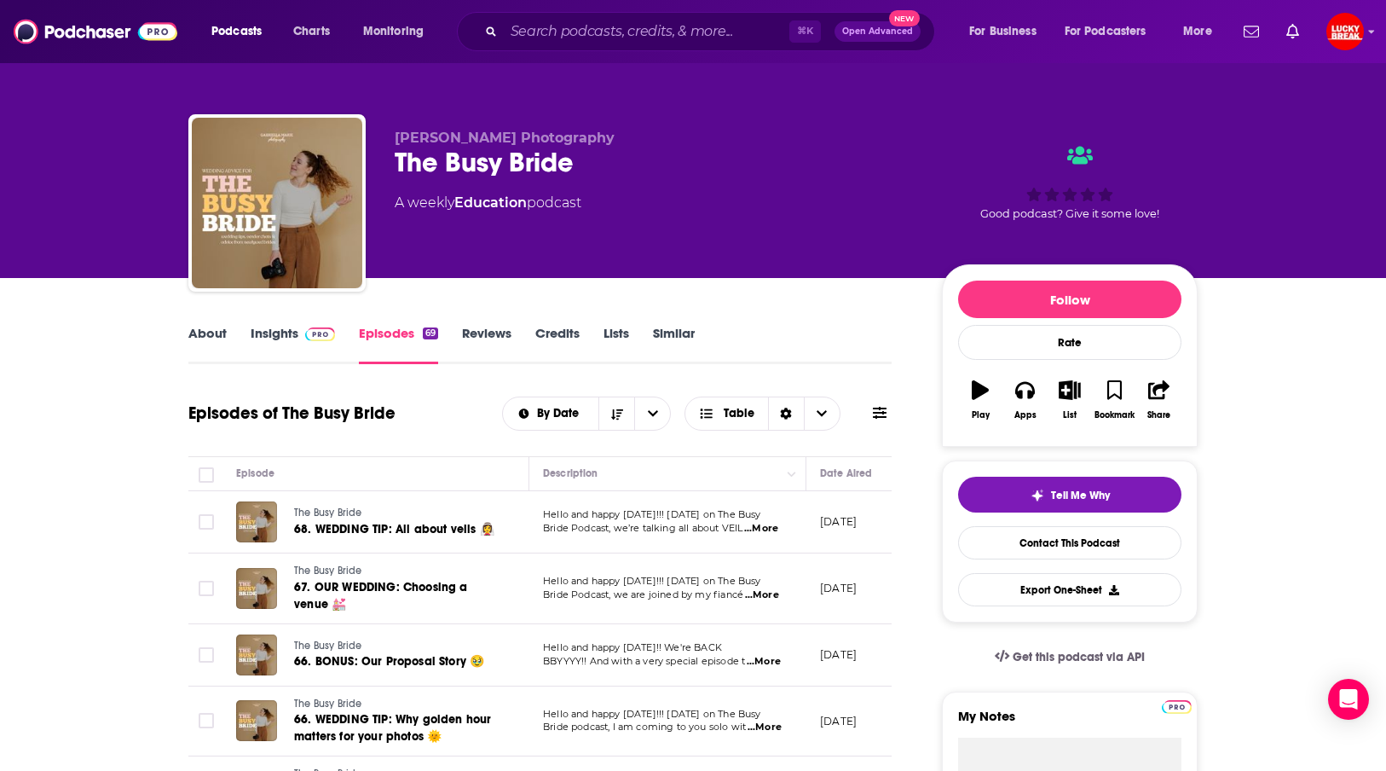
scroll to position [218, 0]
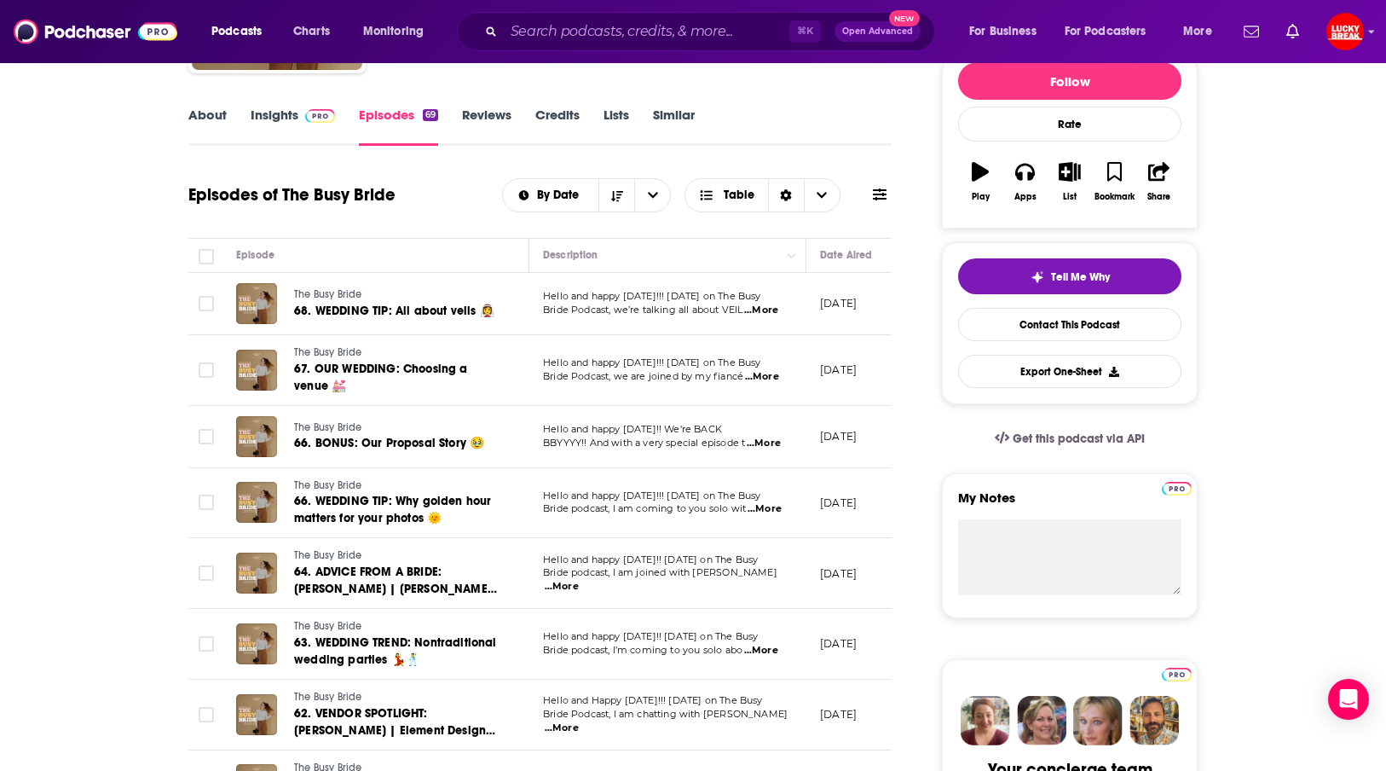
click at [766, 656] on span "...More" at bounding box center [761, 651] width 34 height 14
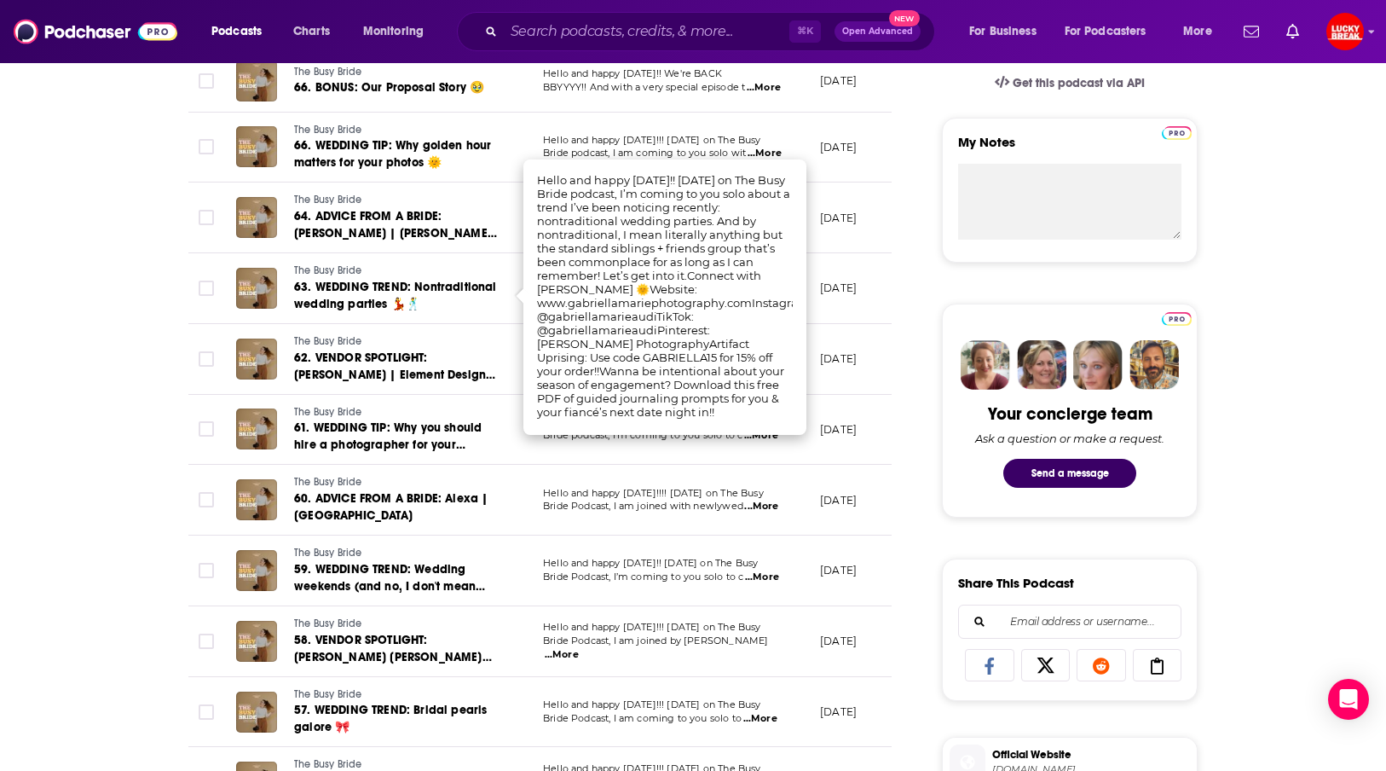
scroll to position [0, 0]
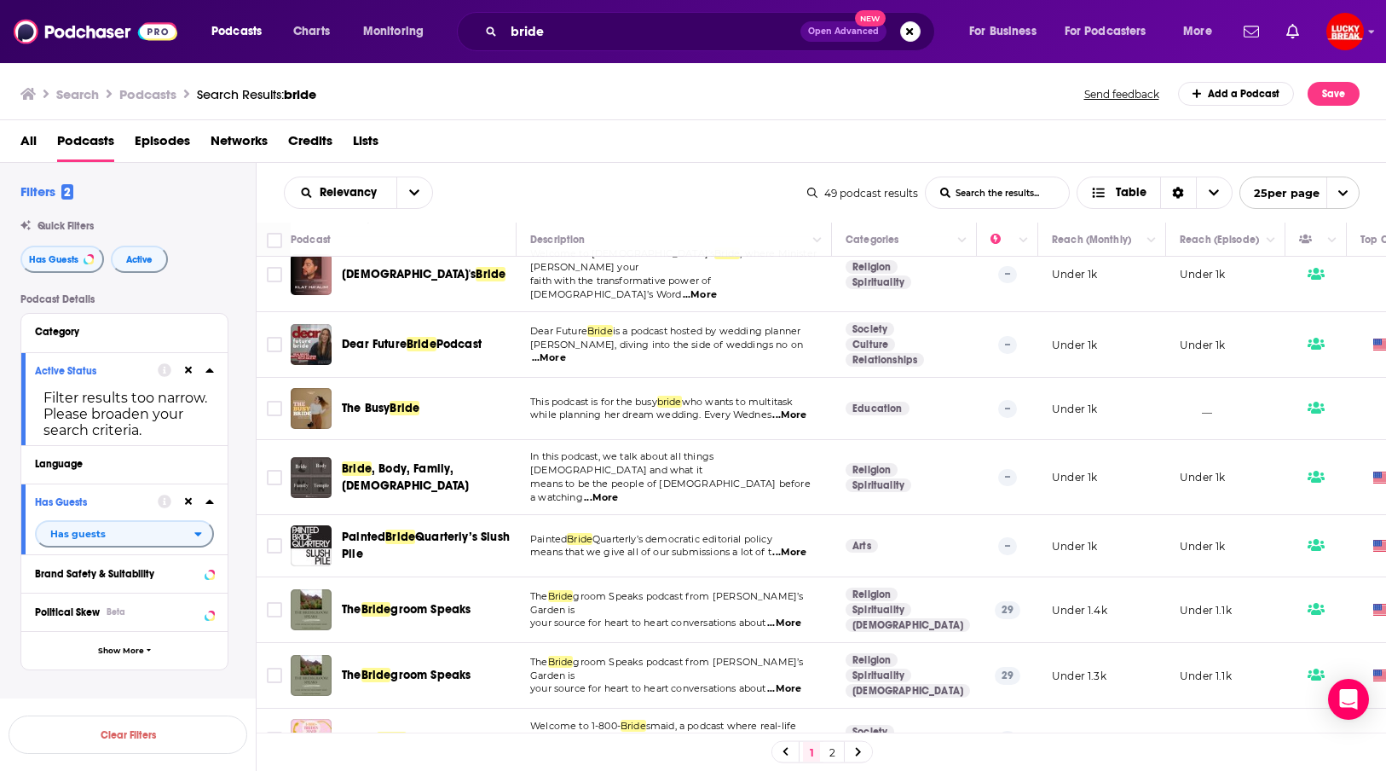
scroll to position [241, 0]
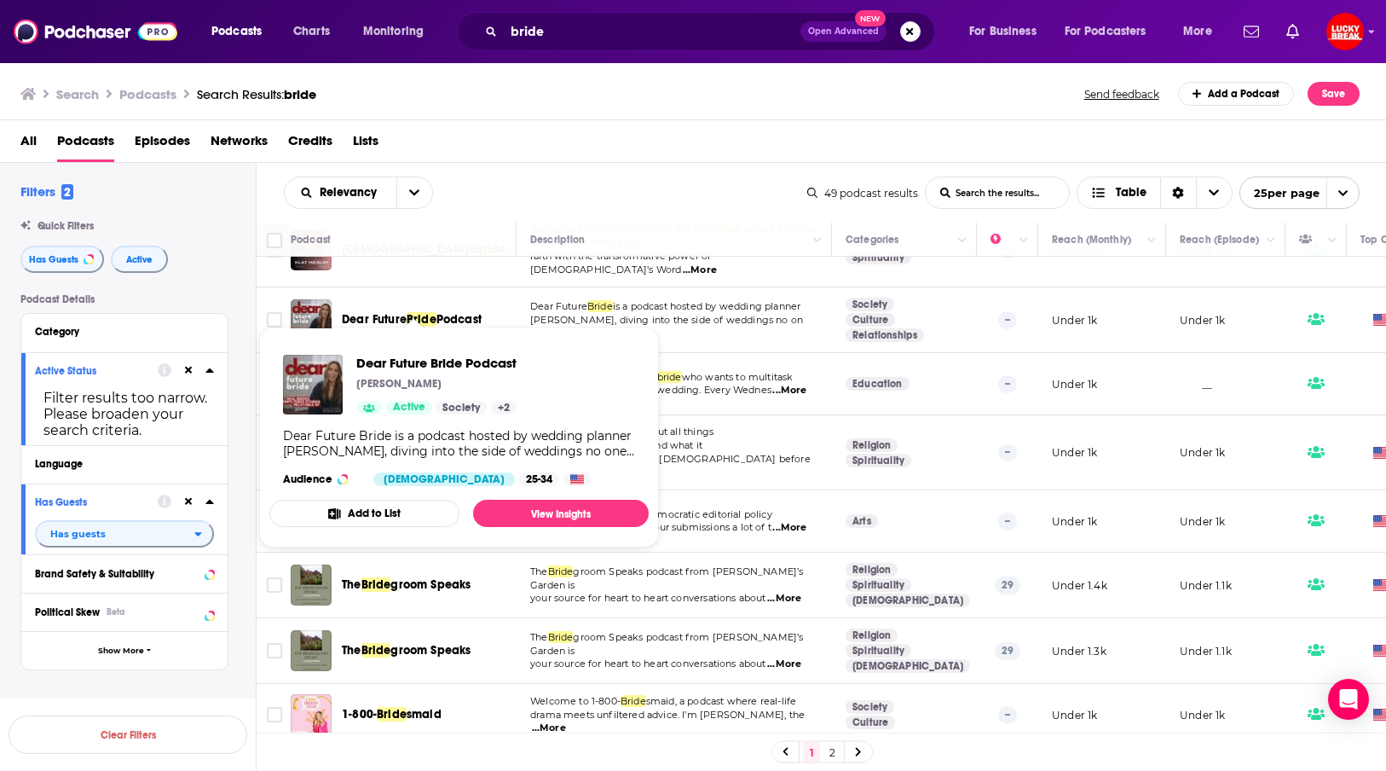
click at [464, 312] on span "Podcast" at bounding box center [458, 319] width 45 height 14
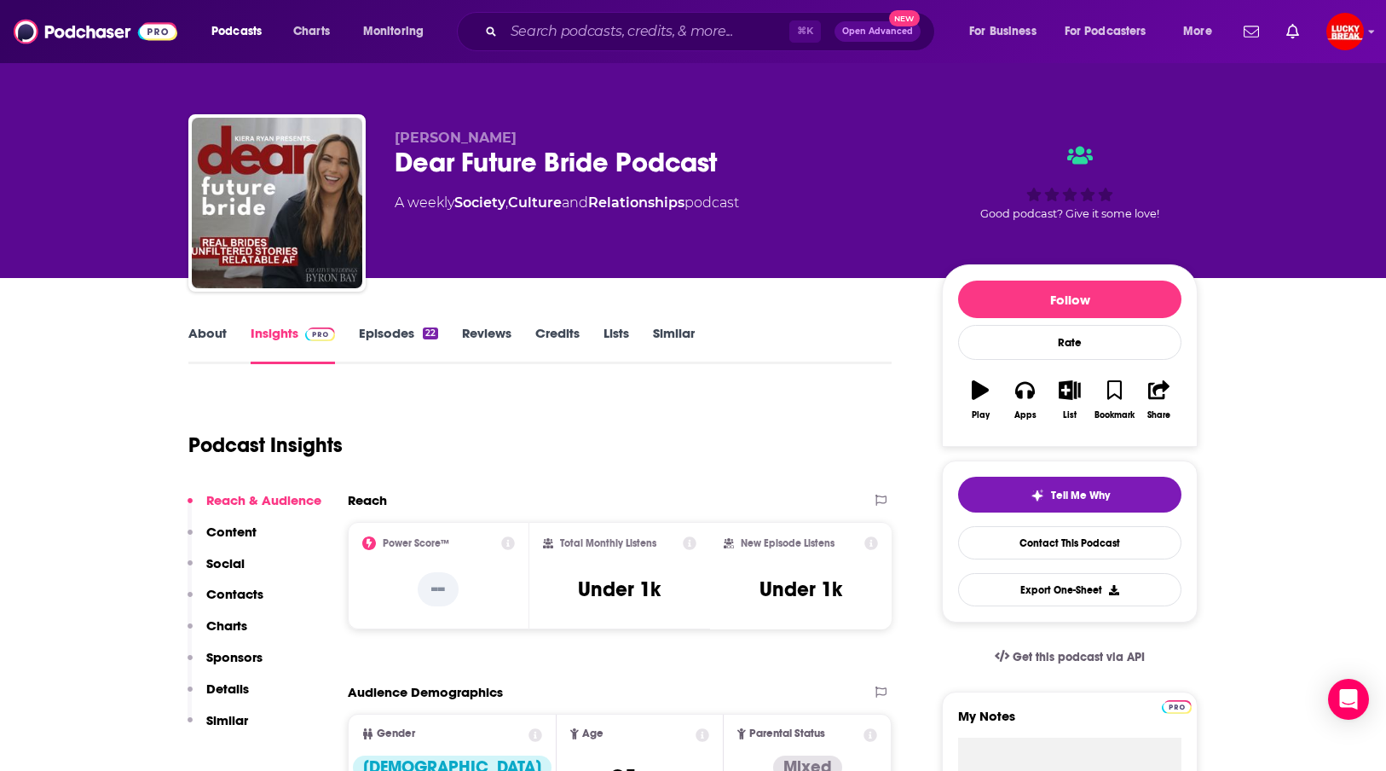
click at [411, 343] on link "Episodes 22" at bounding box center [398, 344] width 79 height 39
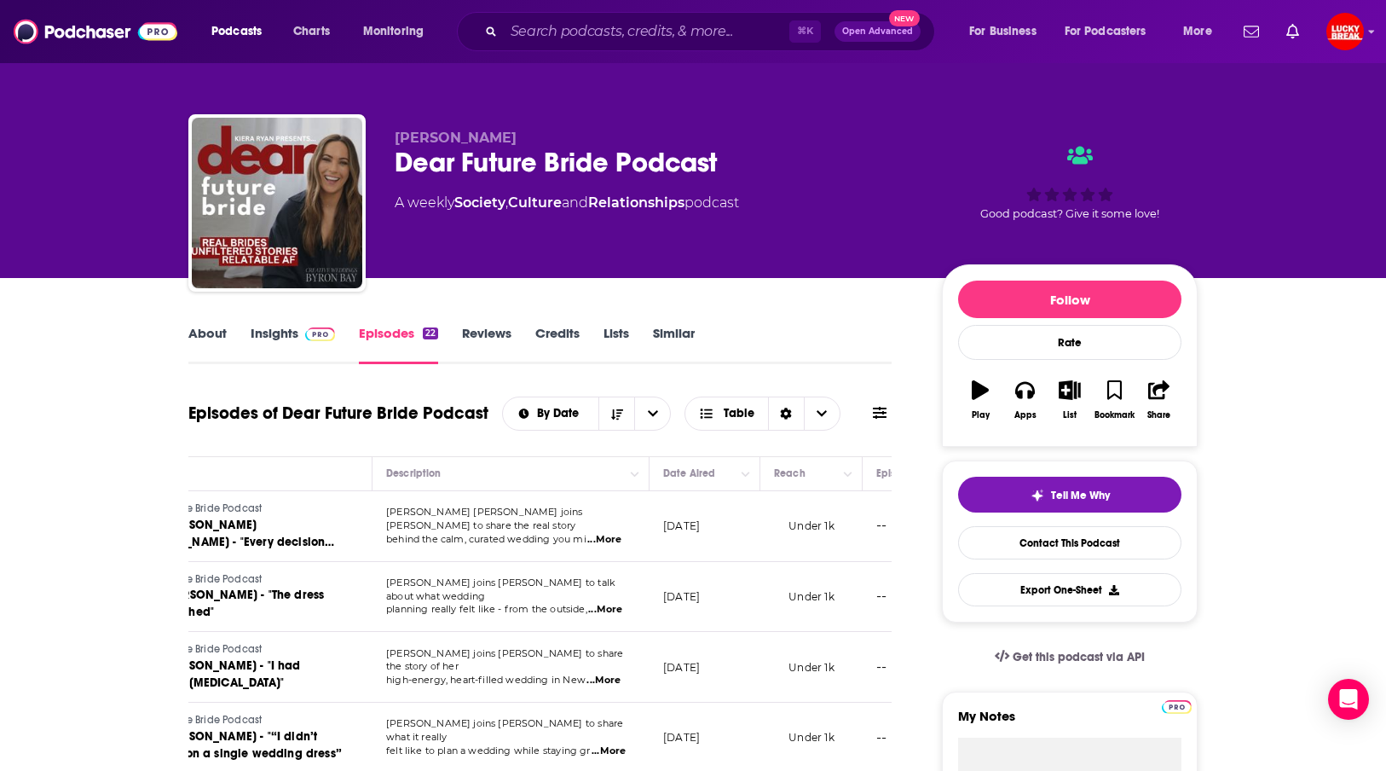
scroll to position [0, 159]
click at [208, 333] on link "About" at bounding box center [207, 344] width 38 height 39
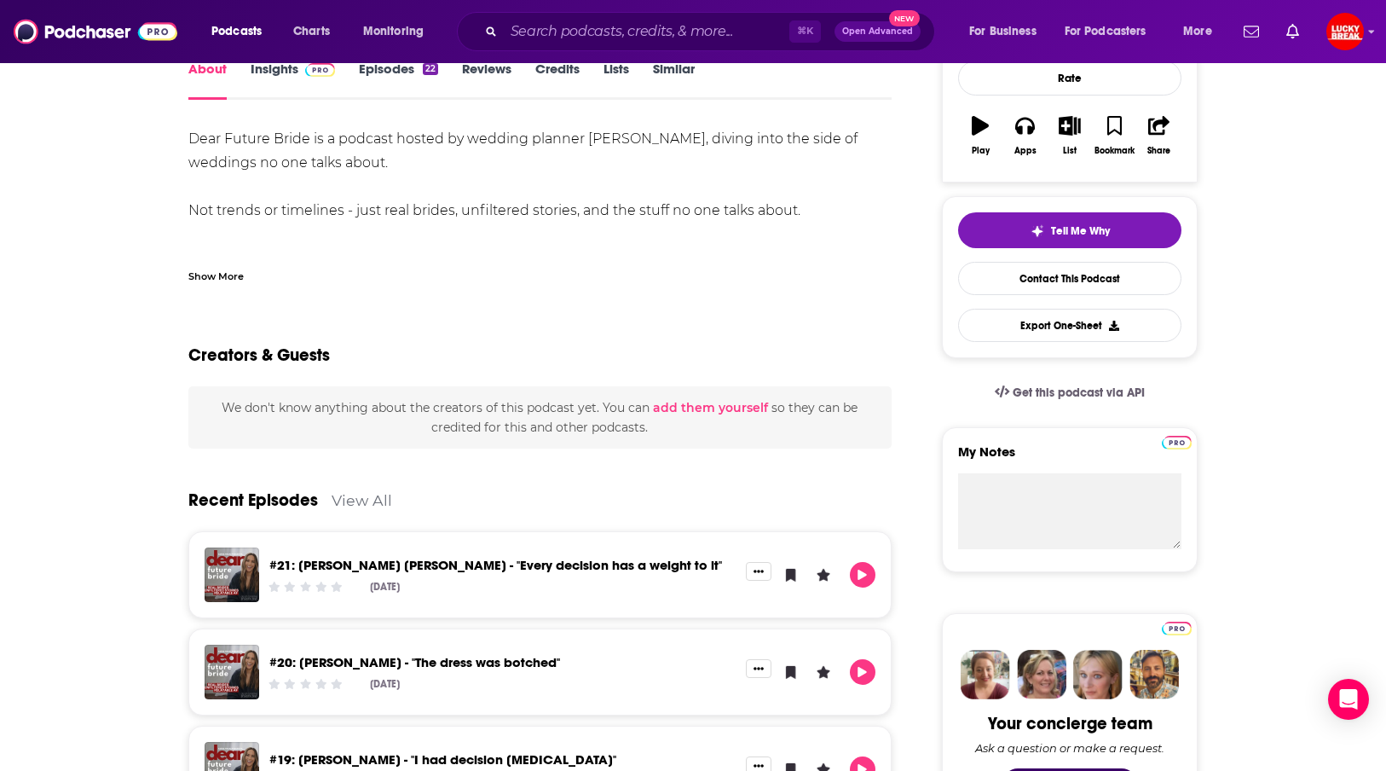
scroll to position [229, 0]
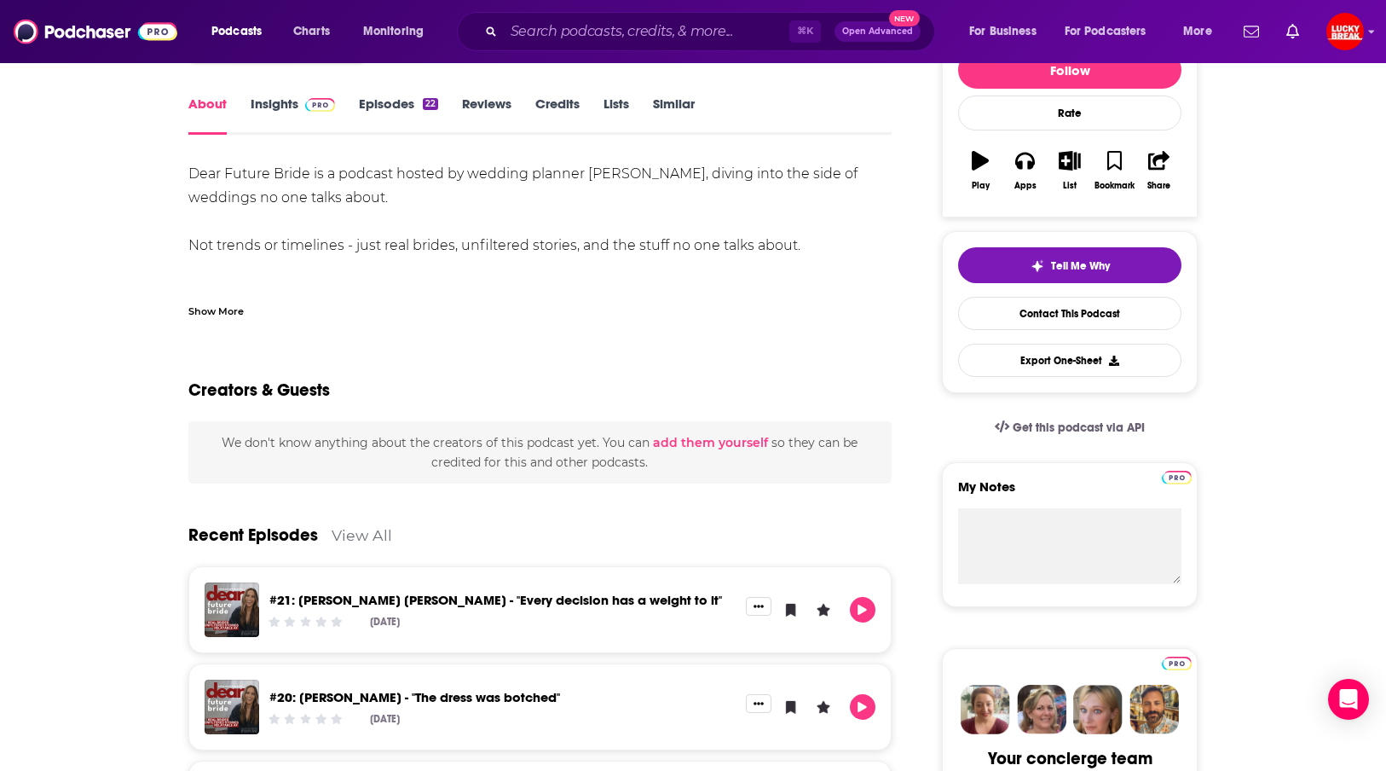
click at [265, 114] on link "Insights" at bounding box center [293, 114] width 84 height 39
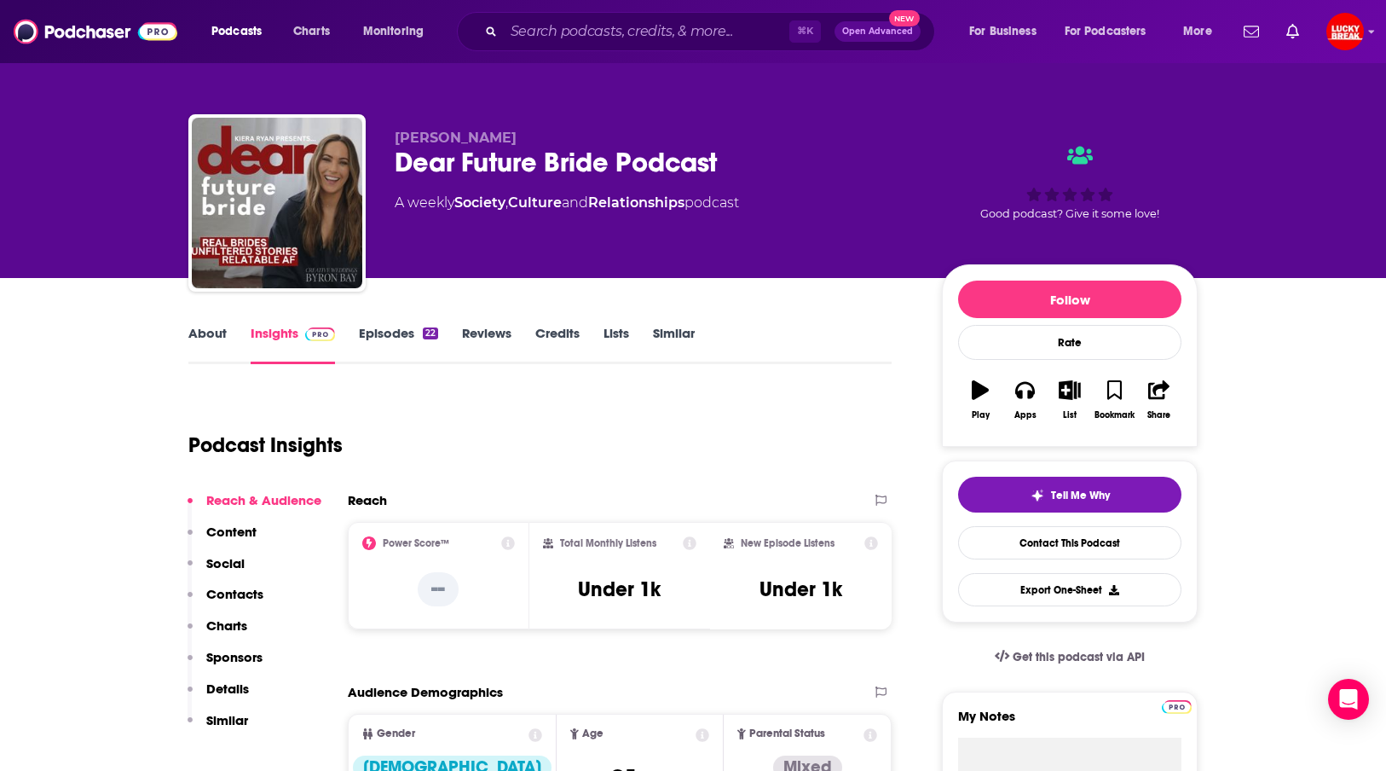
click at [393, 348] on link "Episodes 22" at bounding box center [398, 344] width 79 height 39
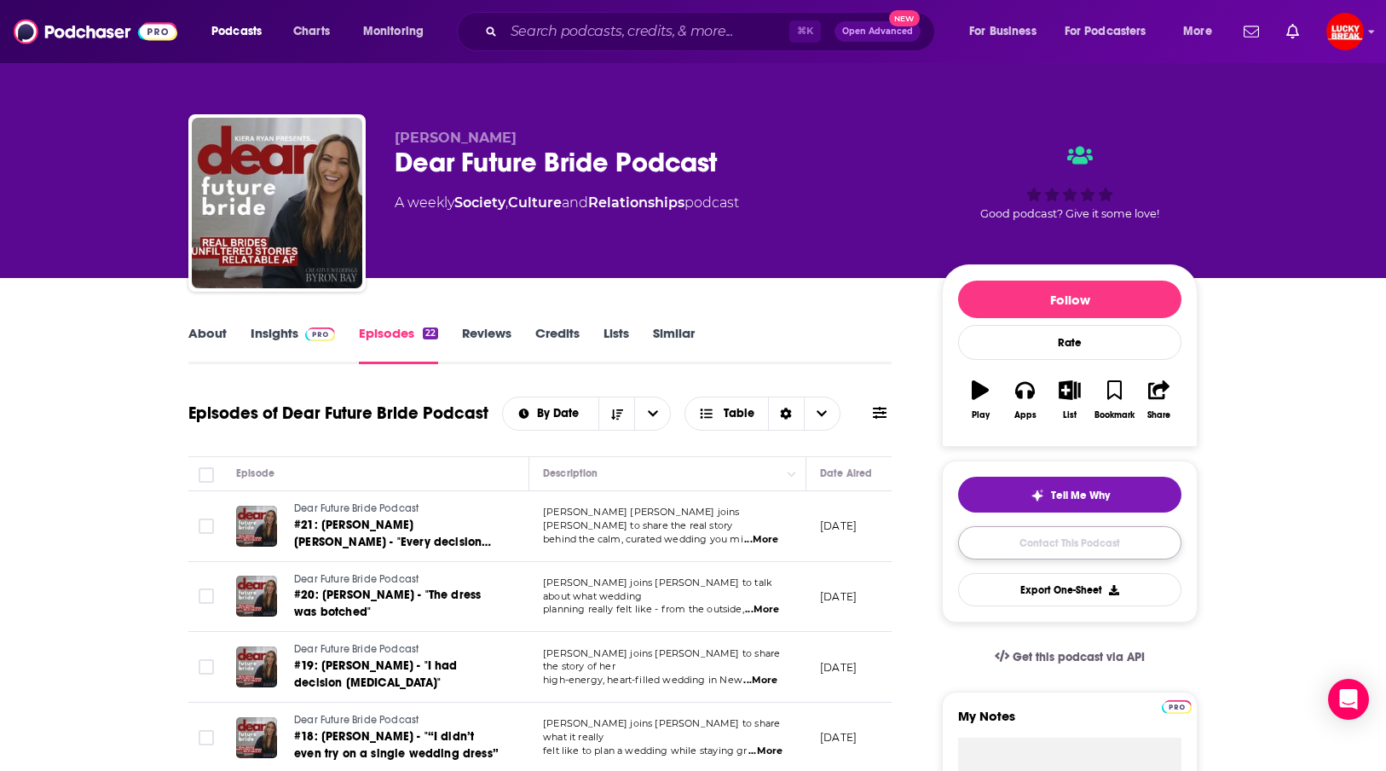
click at [1042, 551] on link "Contact This Podcast" at bounding box center [1069, 542] width 223 height 33
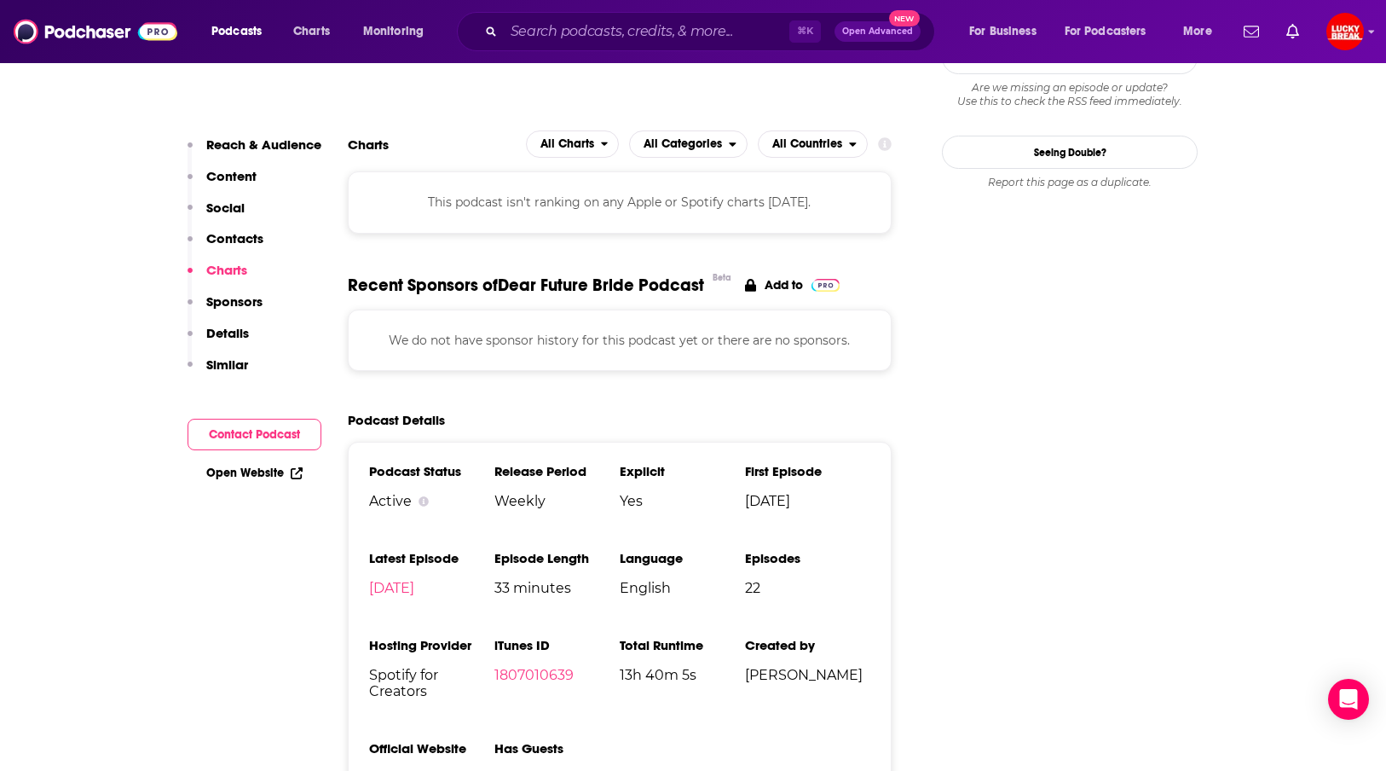
scroll to position [1218, 0]
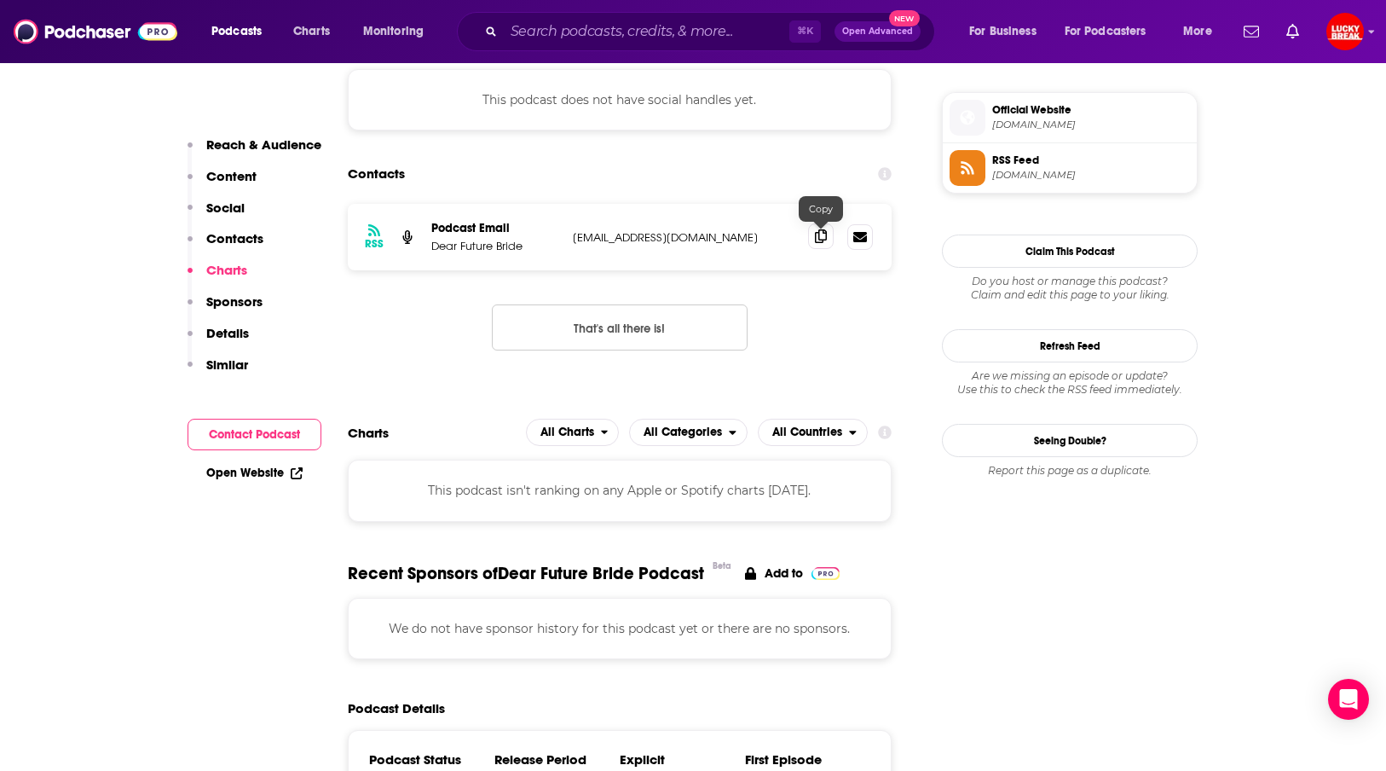
click at [824, 240] on icon at bounding box center [821, 236] width 12 height 14
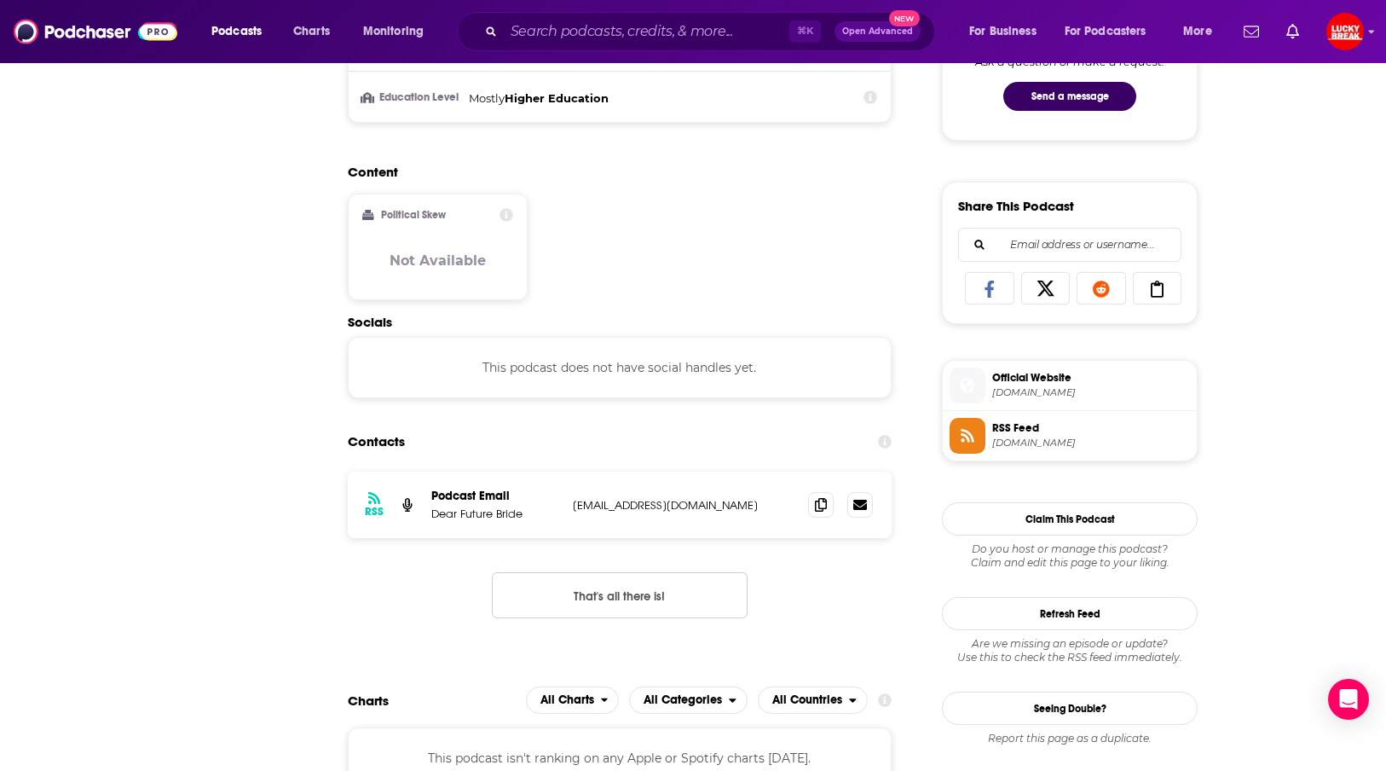
scroll to position [0, 0]
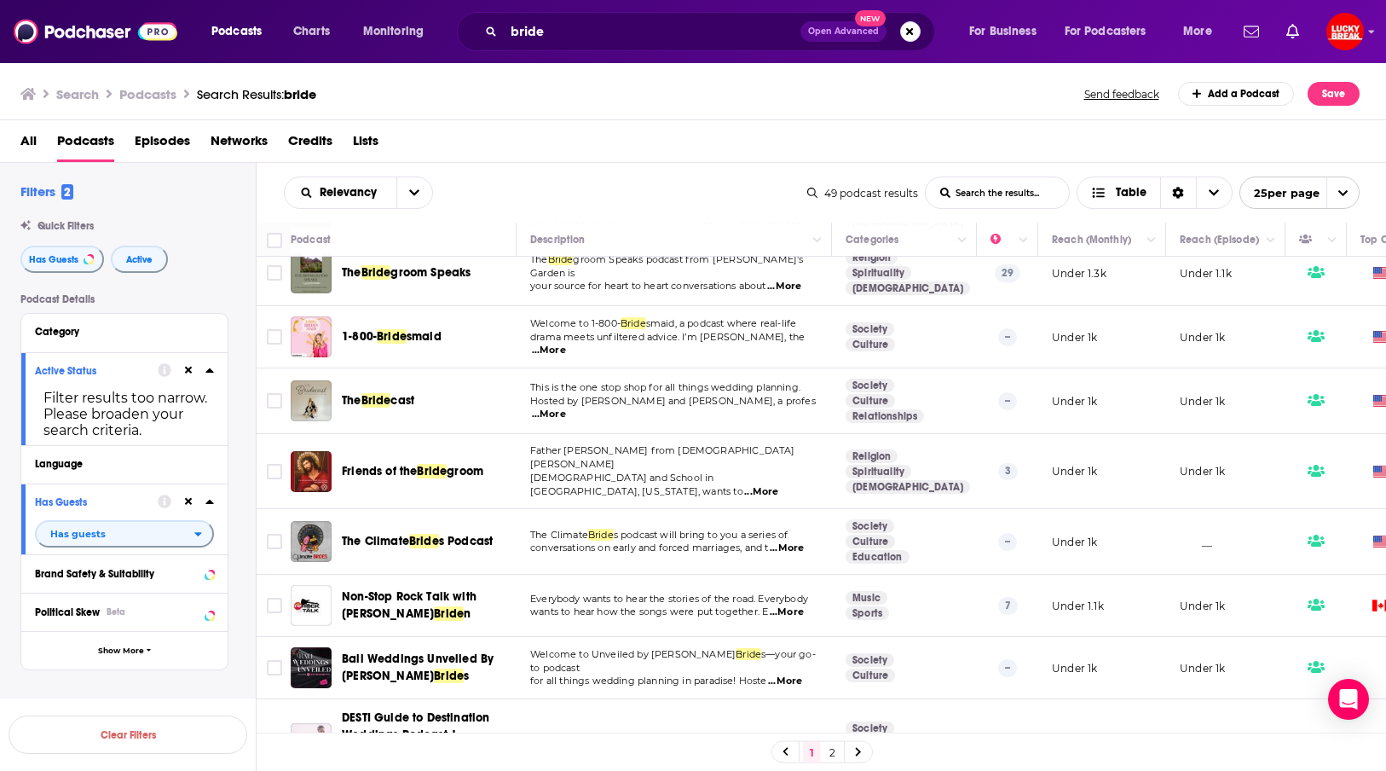
scroll to position [520, 0]
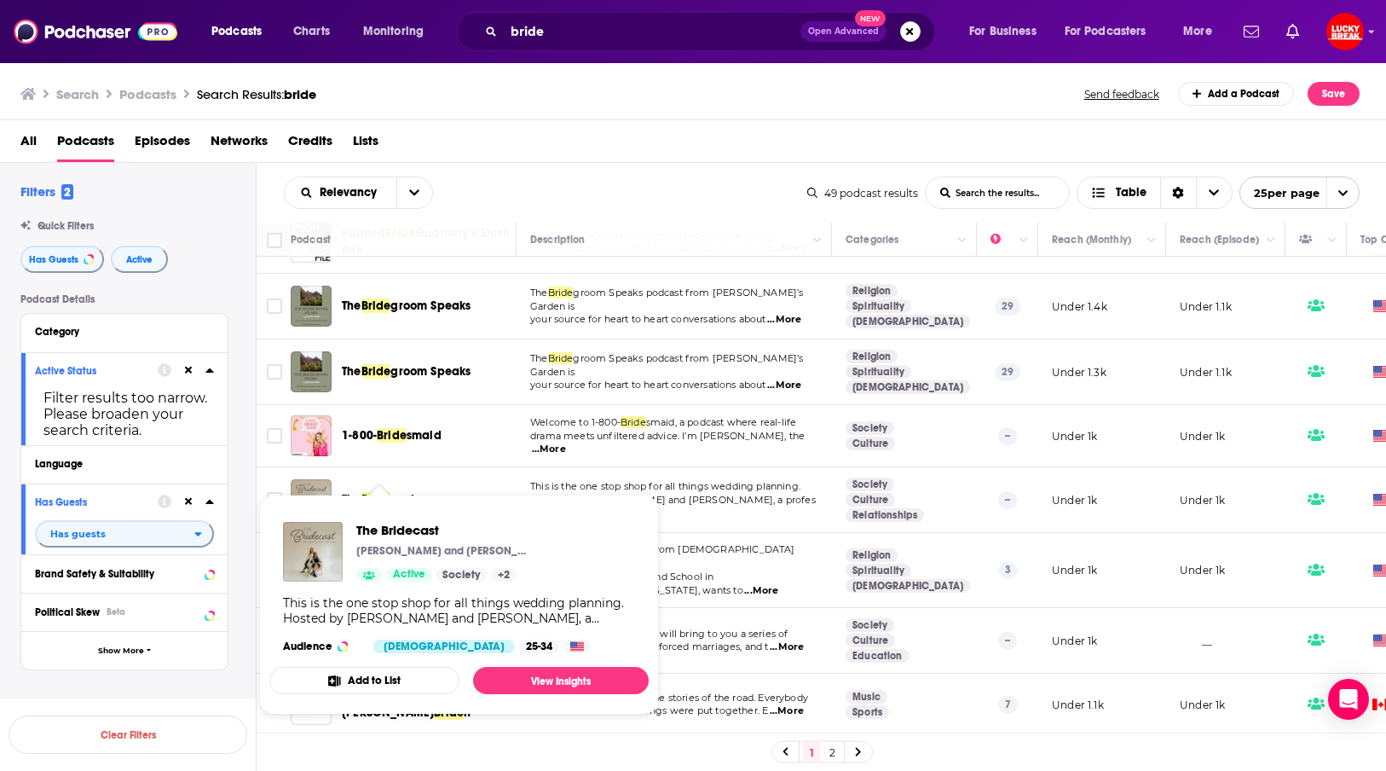
click at [373, 492] on span "Bride" at bounding box center [376, 499] width 30 height 14
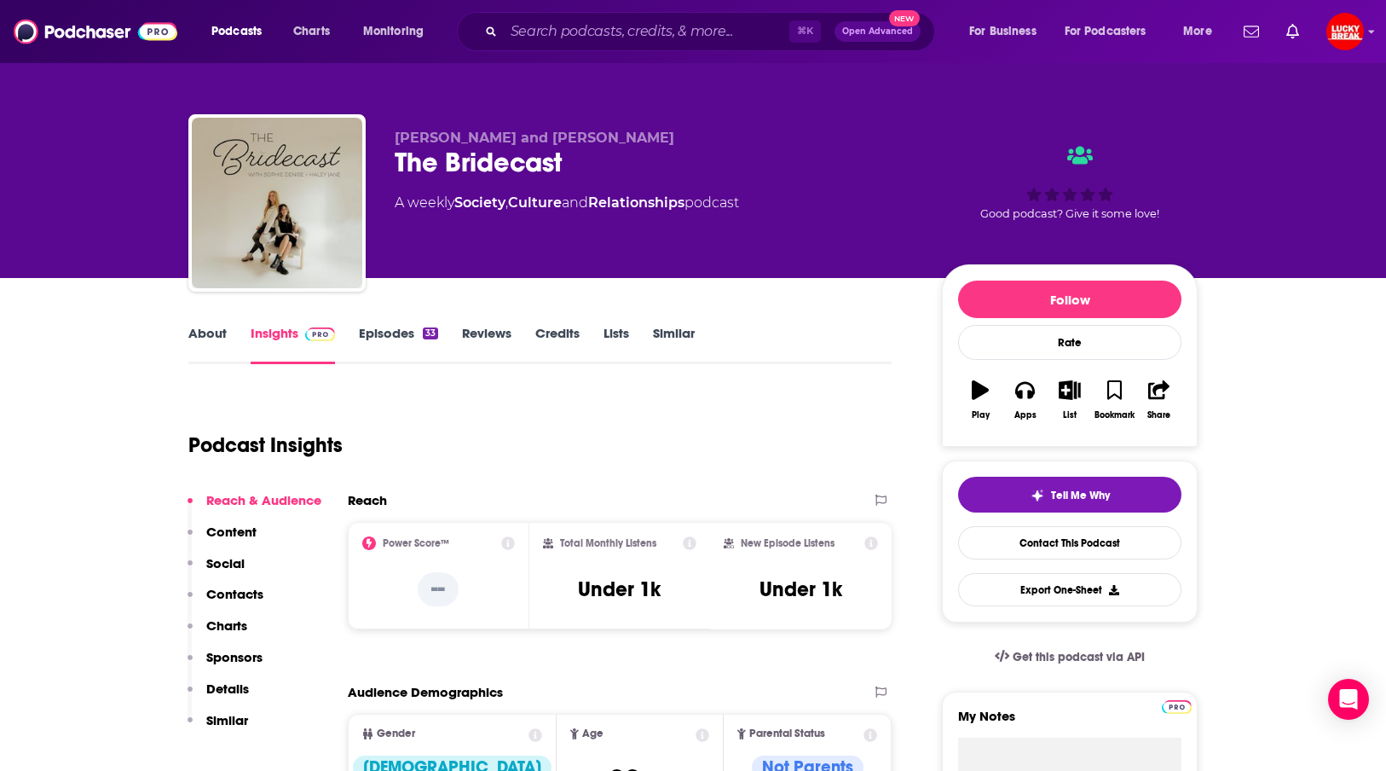
click at [390, 335] on link "Episodes 33" at bounding box center [398, 344] width 79 height 39
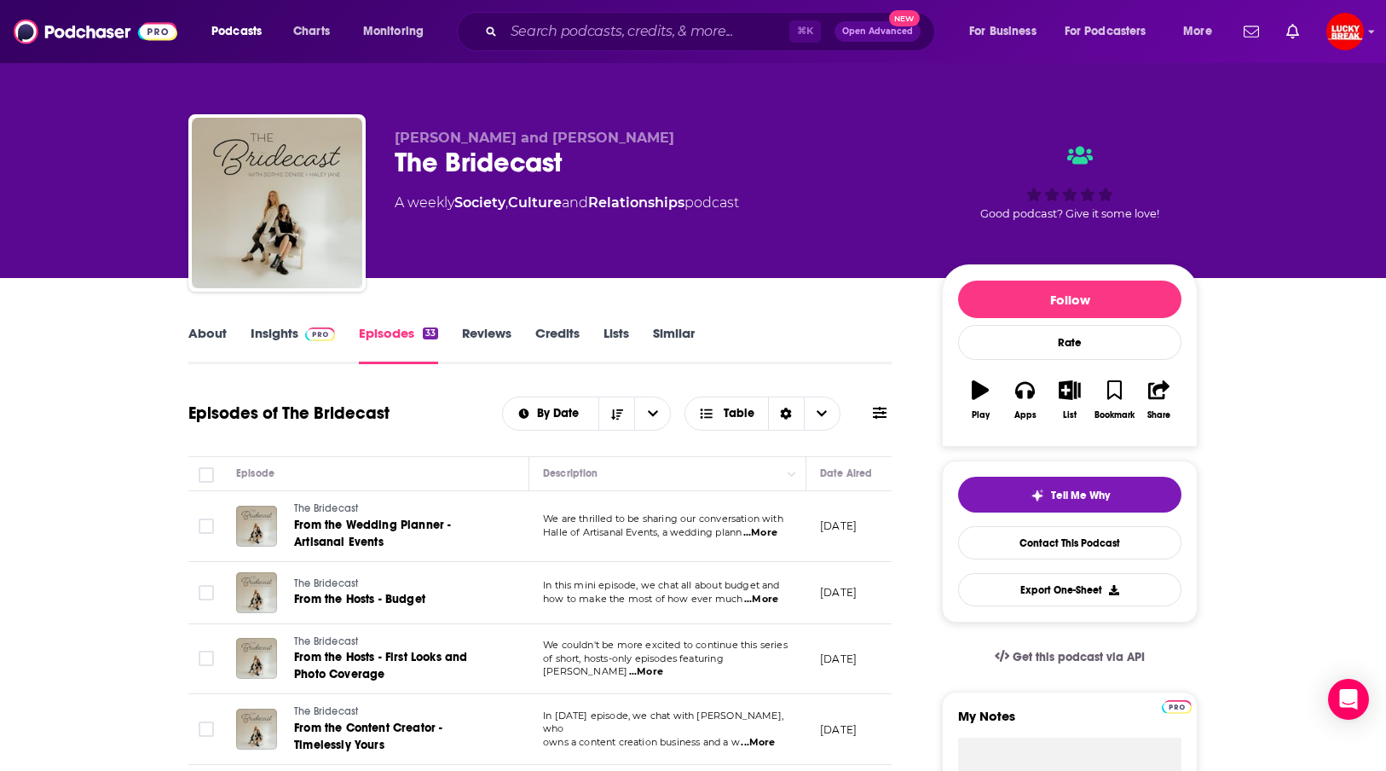
click at [763, 529] on span "...More" at bounding box center [760, 533] width 34 height 14
